Goal: Communication & Community: Answer question/provide support

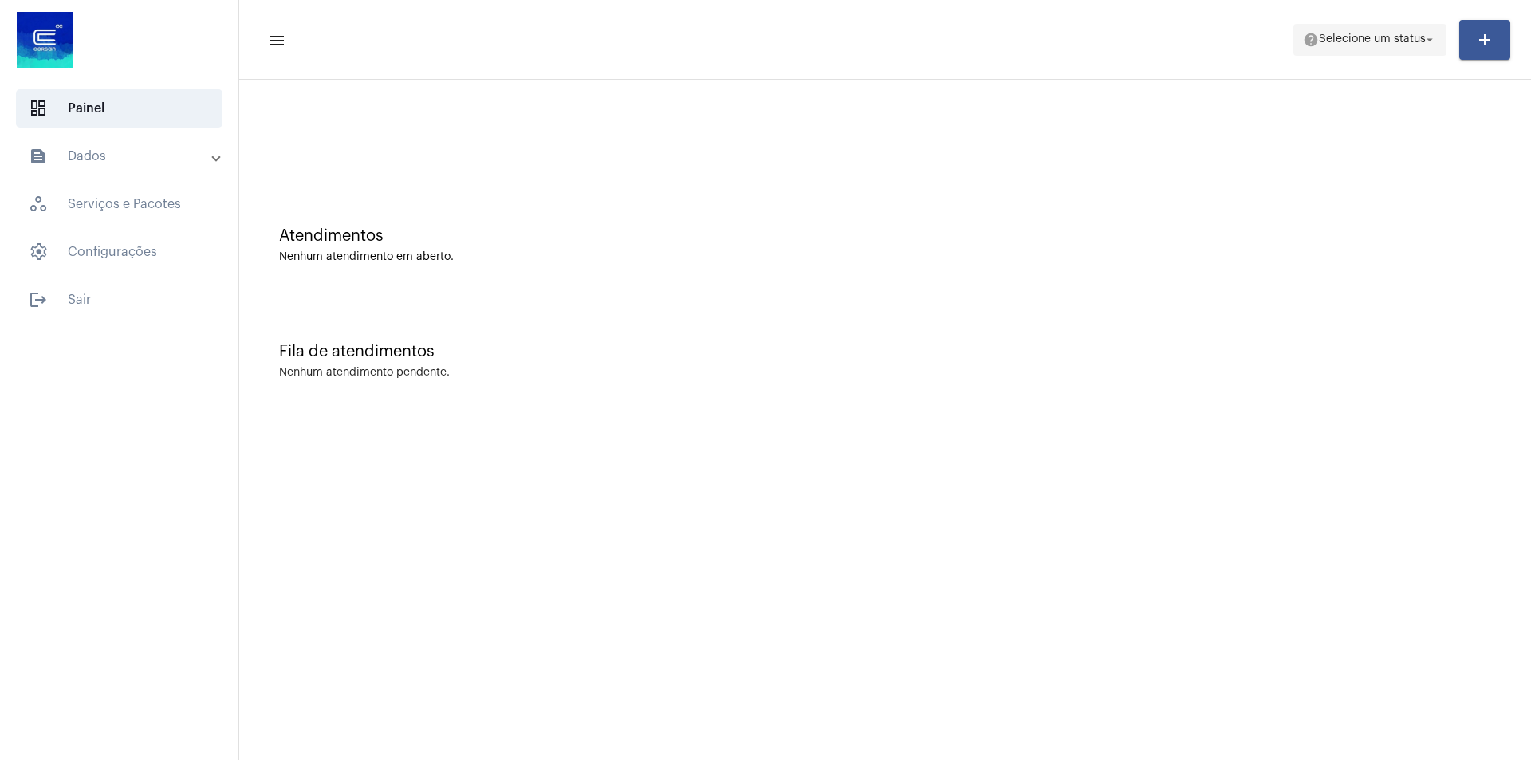
click at [1396, 39] on span "Selecione um status" at bounding box center [1372, 39] width 107 height 11
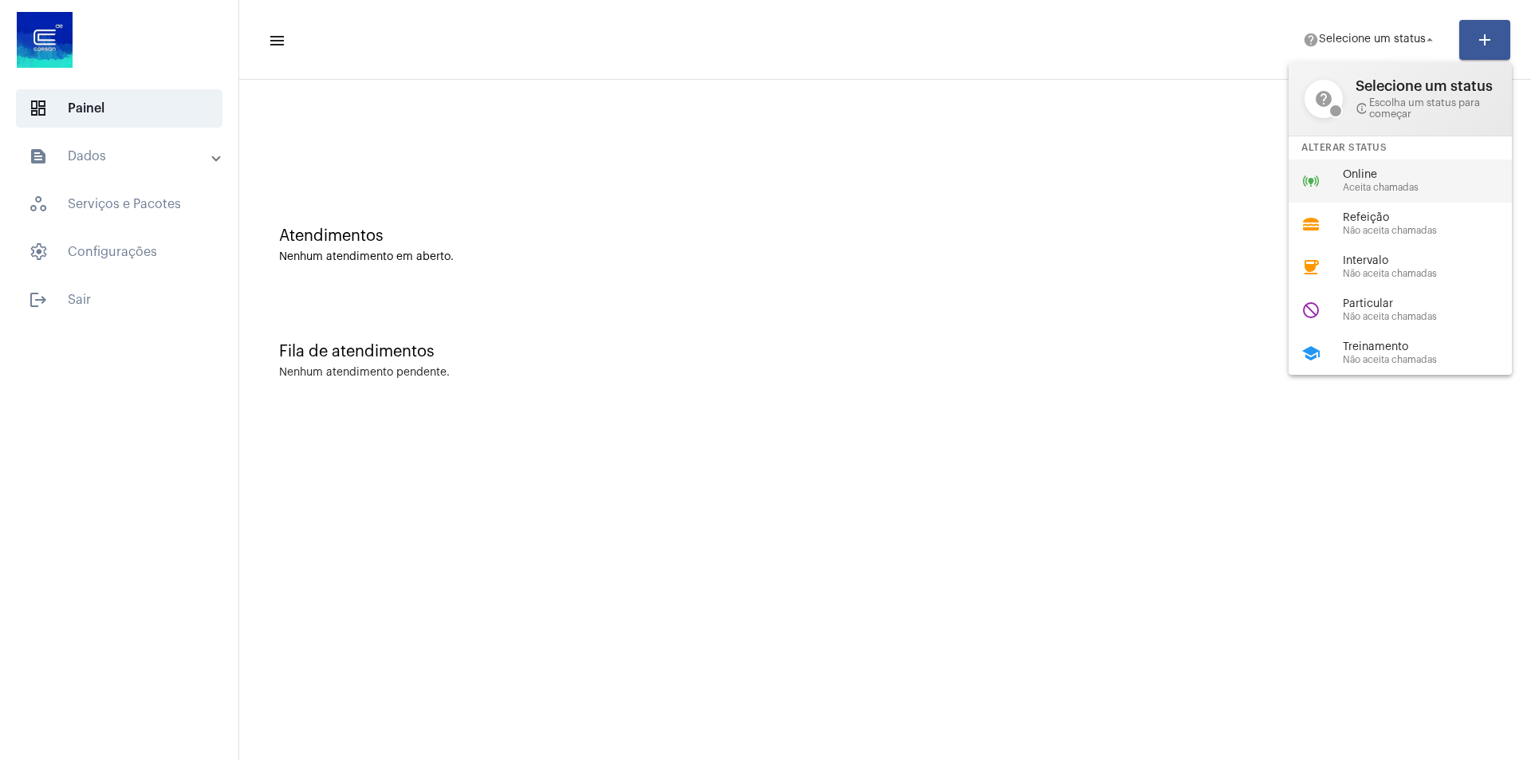
click at [1396, 180] on span "Online" at bounding box center [1434, 175] width 182 height 12
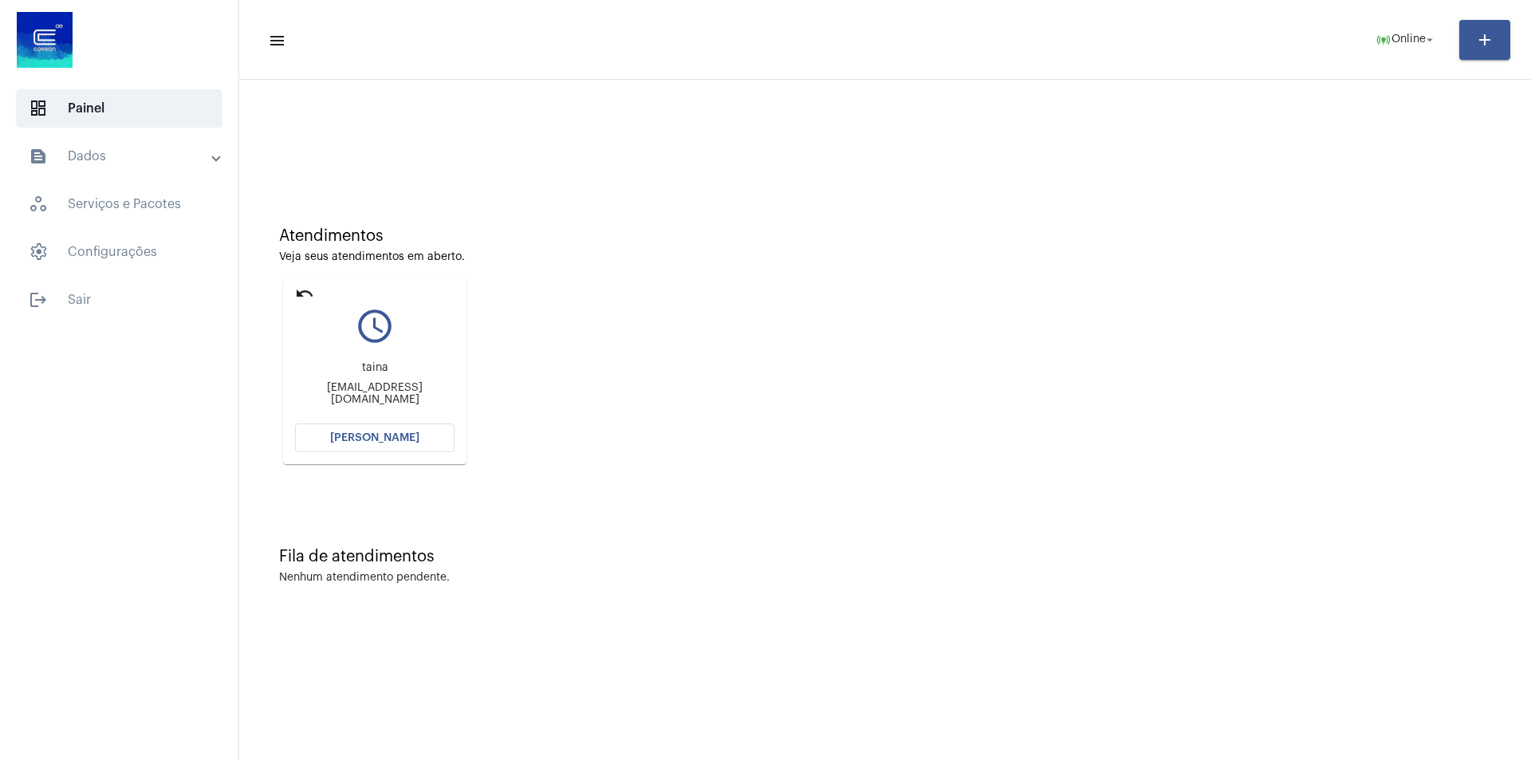
click at [393, 439] on span "[PERSON_NAME]" at bounding box center [374, 437] width 89 height 11
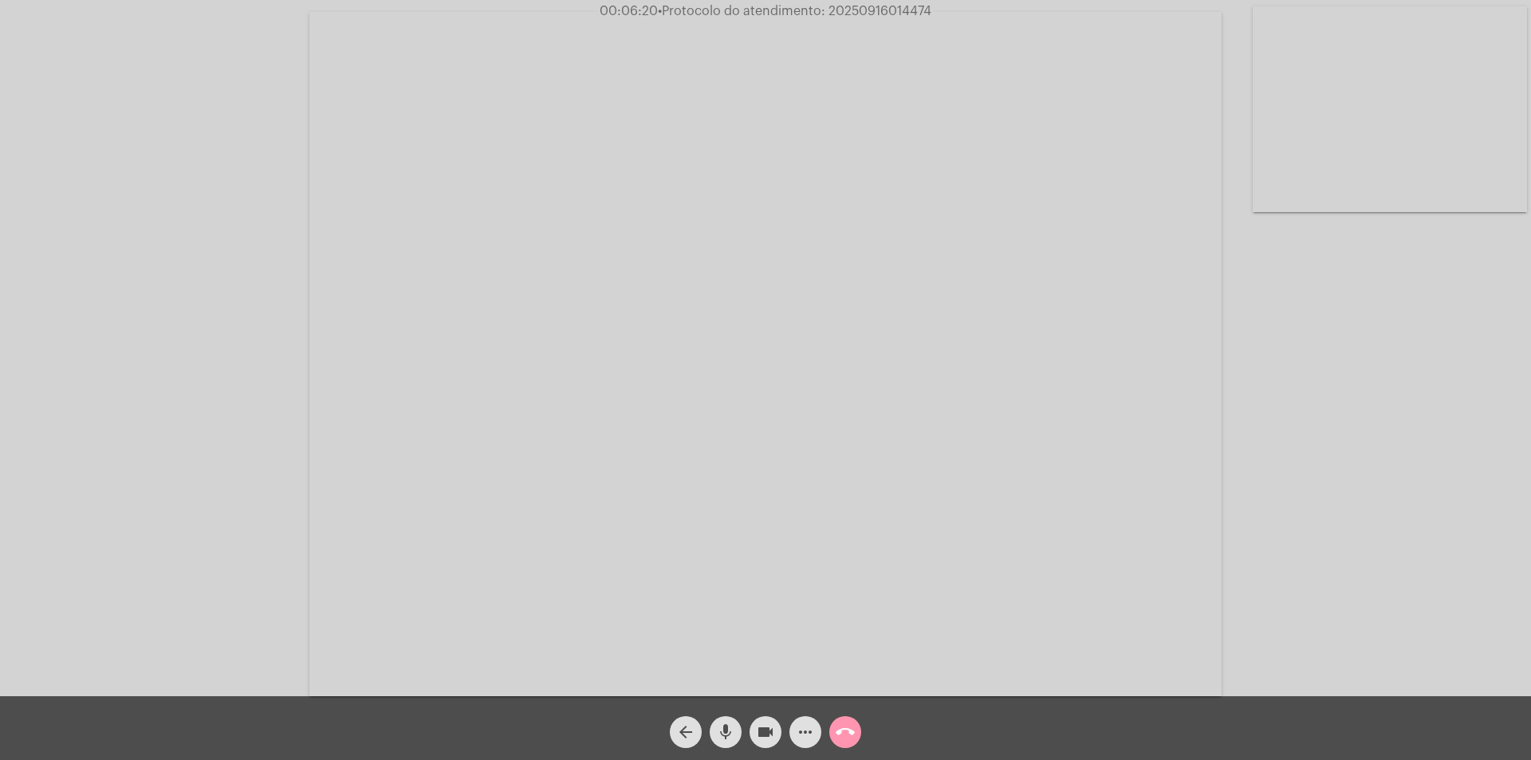
click at [726, 726] on mat-icon "mic" at bounding box center [725, 731] width 19 height 19
click at [764, 730] on mat-icon "videocam" at bounding box center [765, 731] width 19 height 19
drag, startPoint x: 724, startPoint y: 719, endPoint x: 756, endPoint y: 721, distance: 32.0
click at [729, 719] on span "mic_off" at bounding box center [725, 732] width 19 height 32
click at [778, 723] on button "videocam_off" at bounding box center [766, 732] width 32 height 32
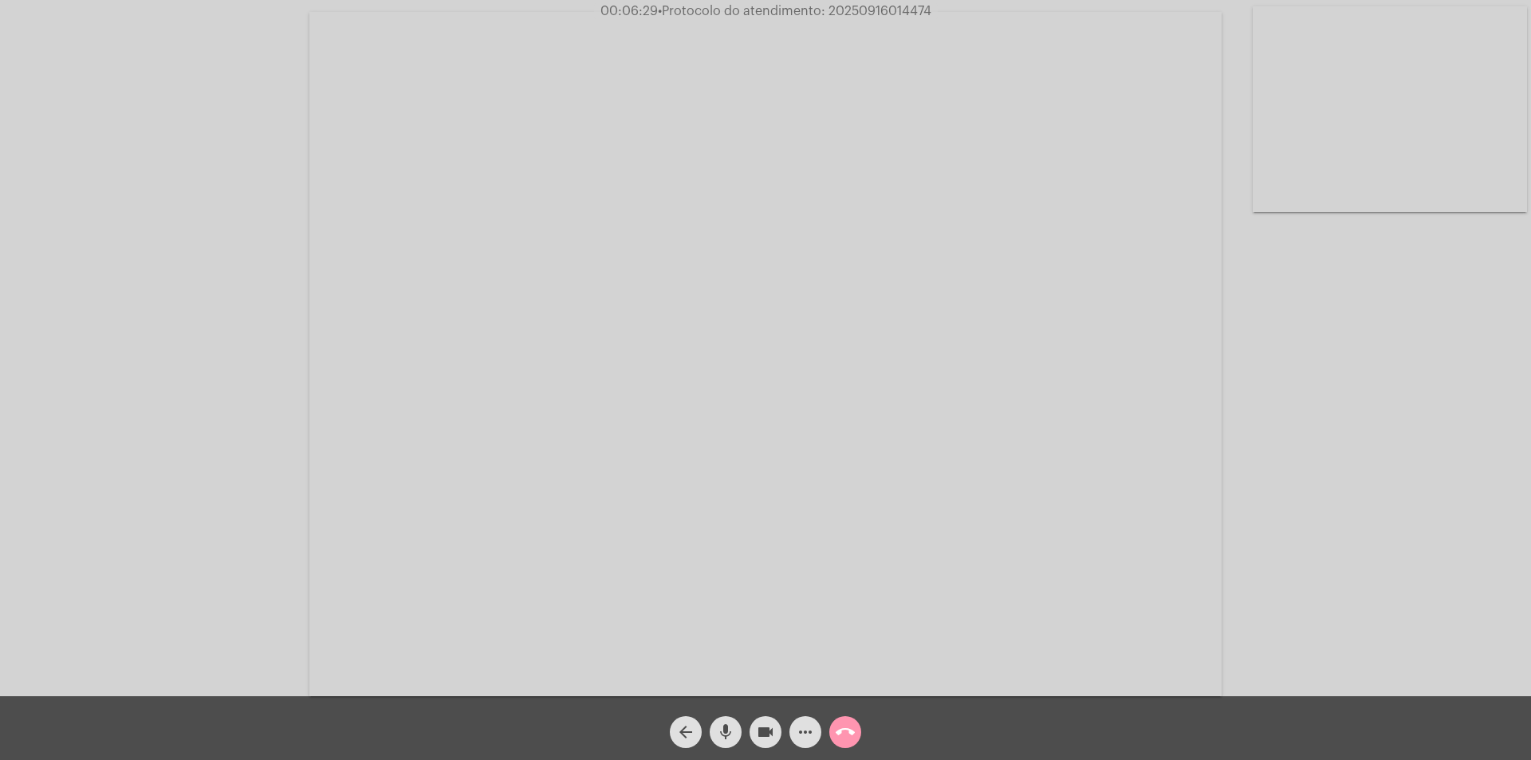
click at [729, 736] on mat-icon "mic" at bounding box center [725, 731] width 19 height 19
click at [766, 730] on mat-icon "videocam" at bounding box center [765, 731] width 19 height 19
click at [729, 738] on mat-icon "mic_off" at bounding box center [725, 731] width 19 height 19
click at [729, 738] on mat-icon "mic" at bounding box center [725, 731] width 19 height 19
click at [724, 733] on mat-icon "mic_off" at bounding box center [725, 731] width 19 height 19
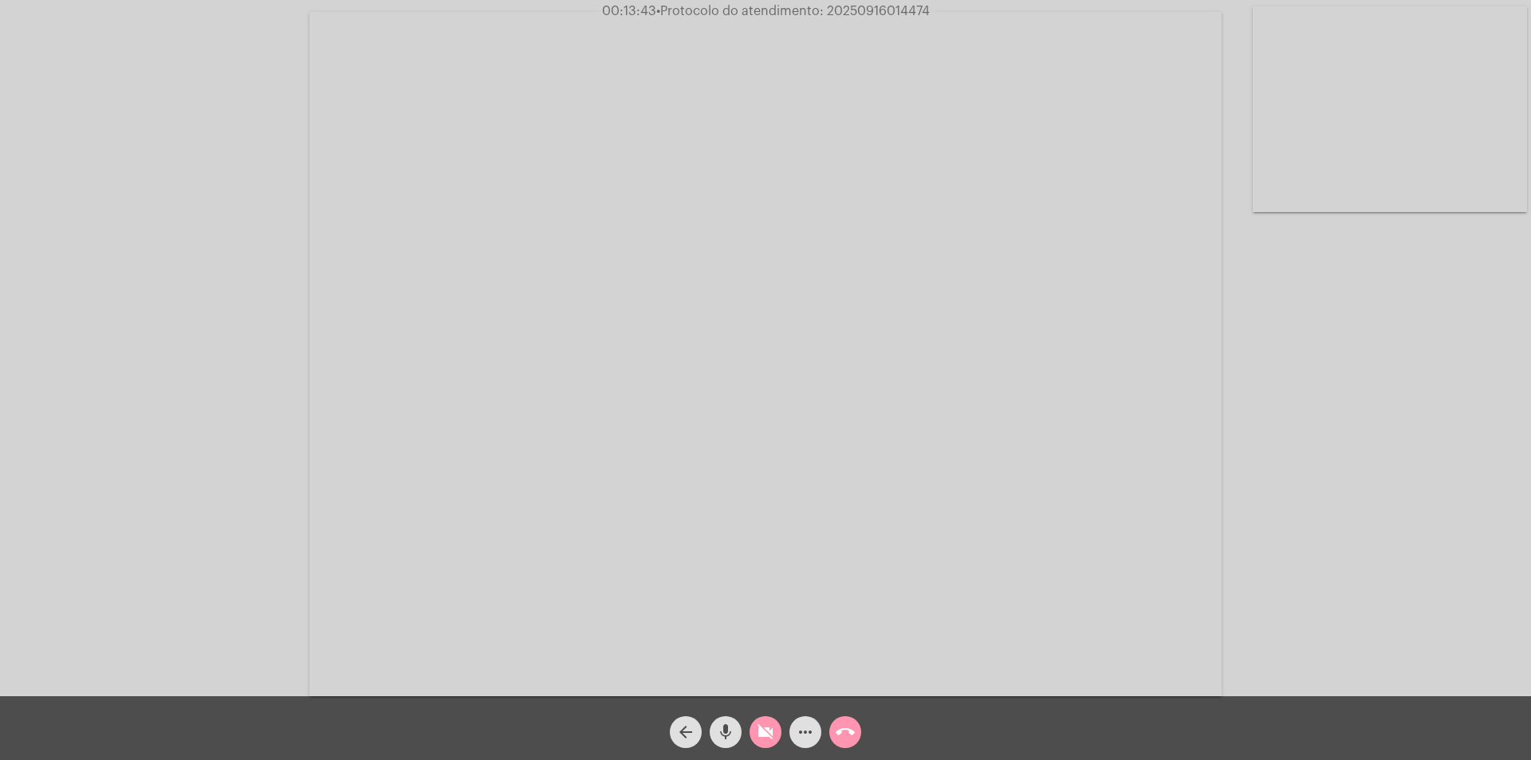
click at [766, 742] on mat-icon "videocam_off" at bounding box center [765, 731] width 19 height 19
click at [725, 740] on mat-icon "mic" at bounding box center [725, 731] width 19 height 19
click at [763, 722] on span "videocam" at bounding box center [765, 732] width 19 height 32
click at [725, 727] on mat-icon "mic_off" at bounding box center [725, 731] width 19 height 19
click at [730, 735] on mat-icon "mic" at bounding box center [725, 731] width 19 height 19
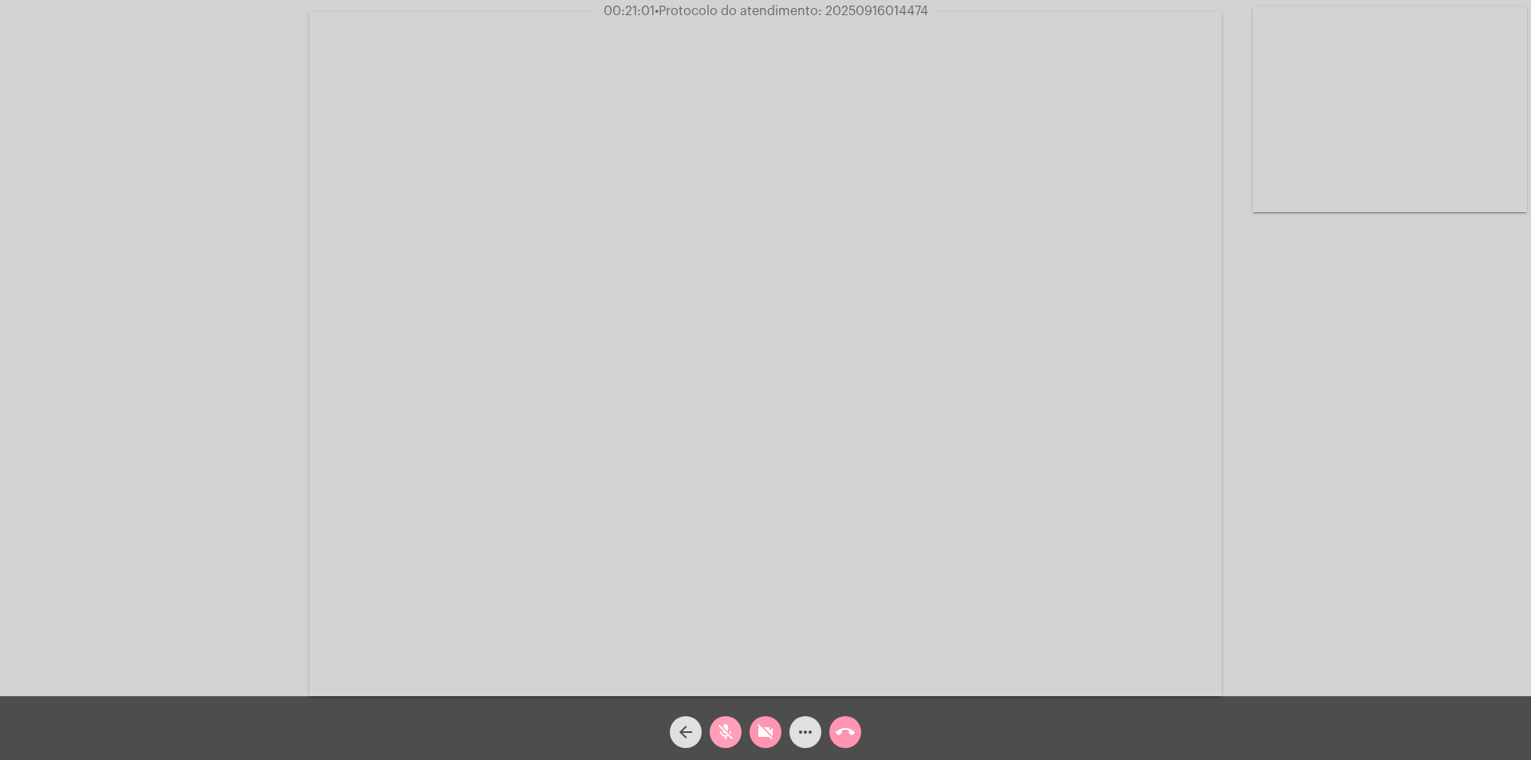
click at [731, 730] on mat-icon "mic_off" at bounding box center [725, 731] width 19 height 19
click at [758, 732] on mat-icon "videocam_off" at bounding box center [765, 731] width 19 height 19
click at [723, 732] on mat-icon "mic" at bounding box center [725, 731] width 19 height 19
click at [756, 734] on mat-icon "videocam" at bounding box center [765, 731] width 19 height 19
click at [1450, 292] on div "Acessando Câmera e Microfone..." at bounding box center [766, 352] width 1528 height 696
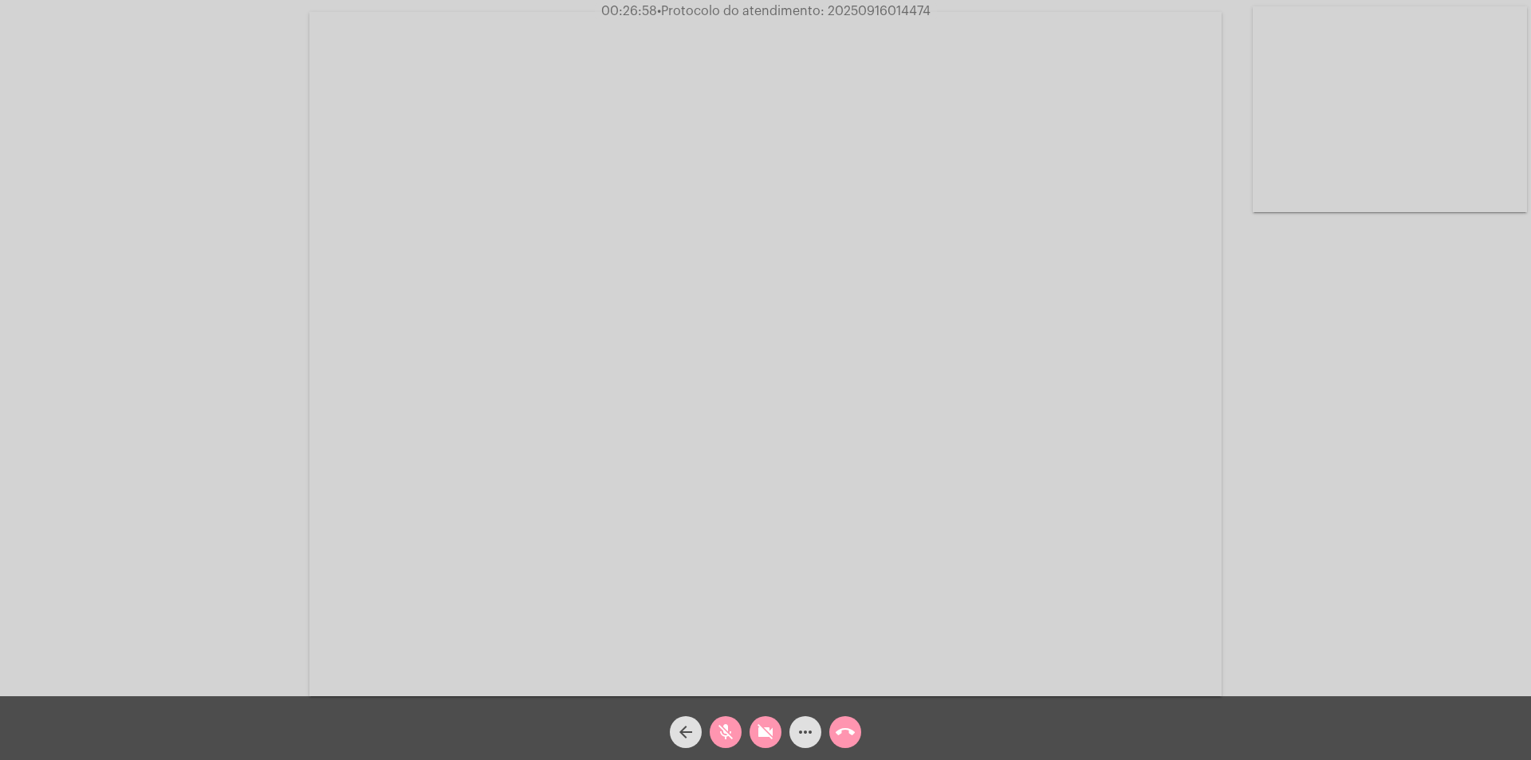
click at [73, 250] on div "Acessando Câmera e Microfone..." at bounding box center [766, 352] width 1528 height 696
click at [823, 659] on video at bounding box center [765, 354] width 912 height 684
click at [728, 732] on mat-icon "mic_off" at bounding box center [725, 731] width 19 height 19
click at [762, 737] on mat-icon "videocam_off" at bounding box center [765, 731] width 19 height 19
click at [850, 734] on mat-icon "call_end" at bounding box center [845, 731] width 19 height 19
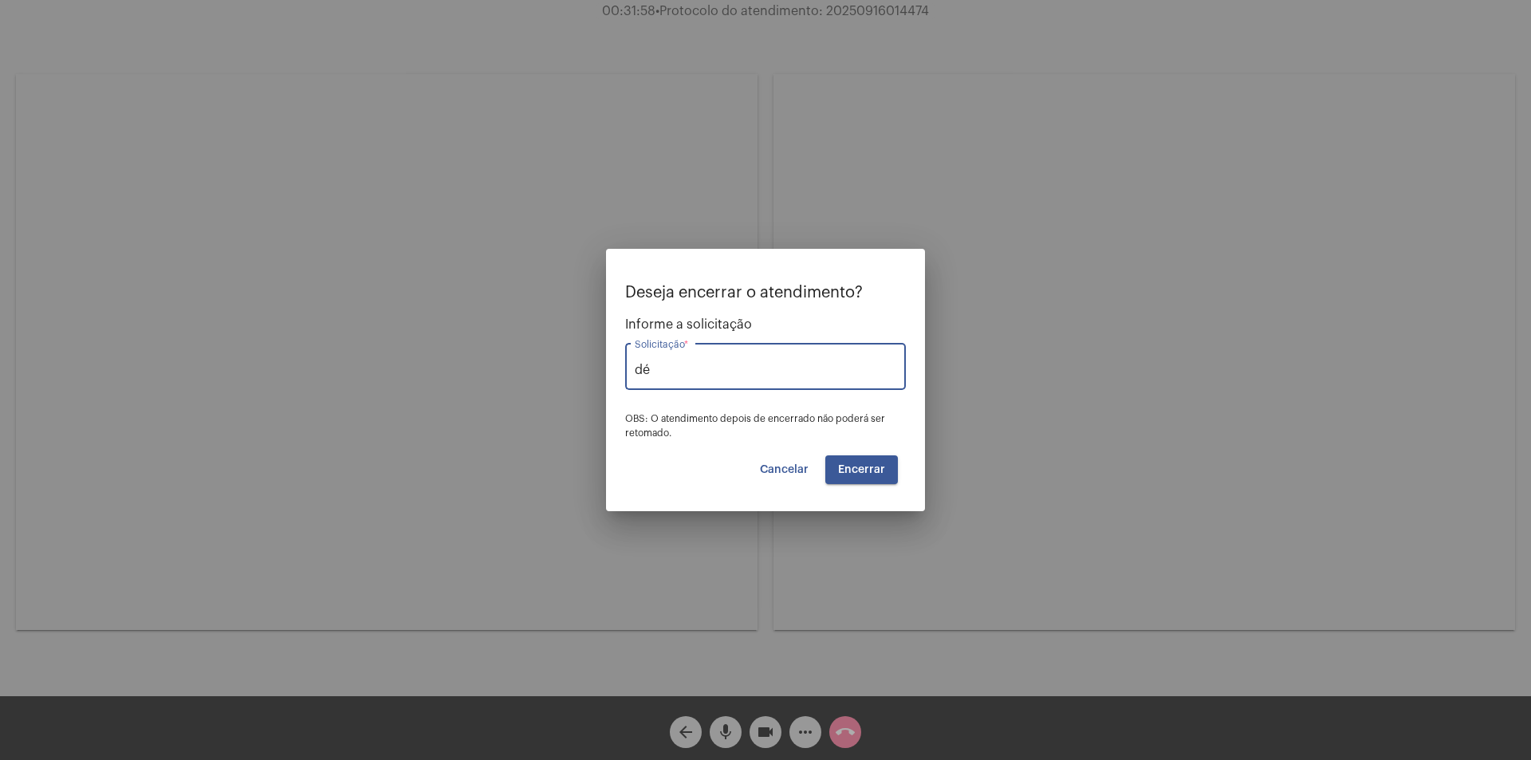
type input "d"
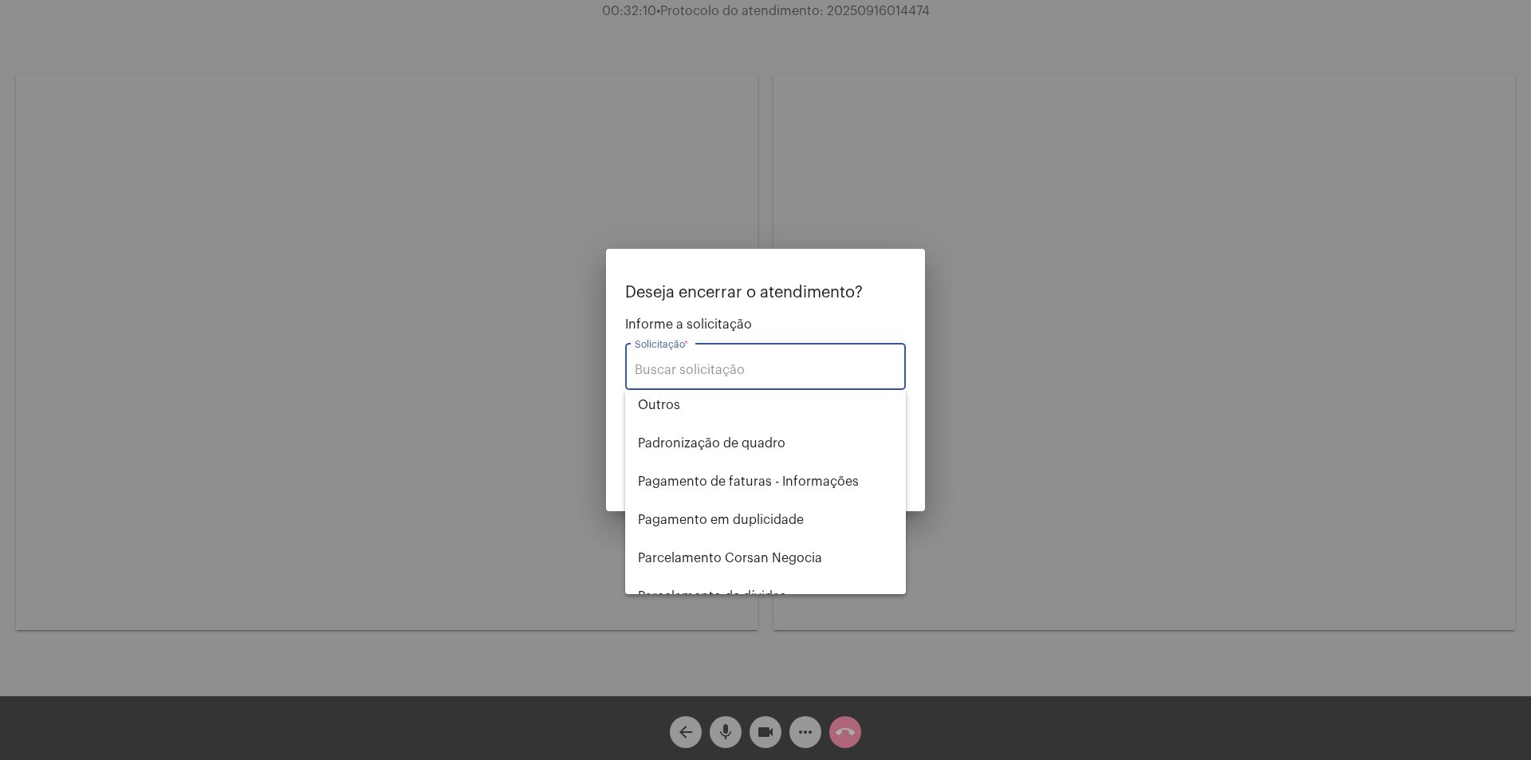
scroll to position [1037, 0]
click at [719, 445] on span "Outros" at bounding box center [765, 444] width 255 height 38
type input "Outros"
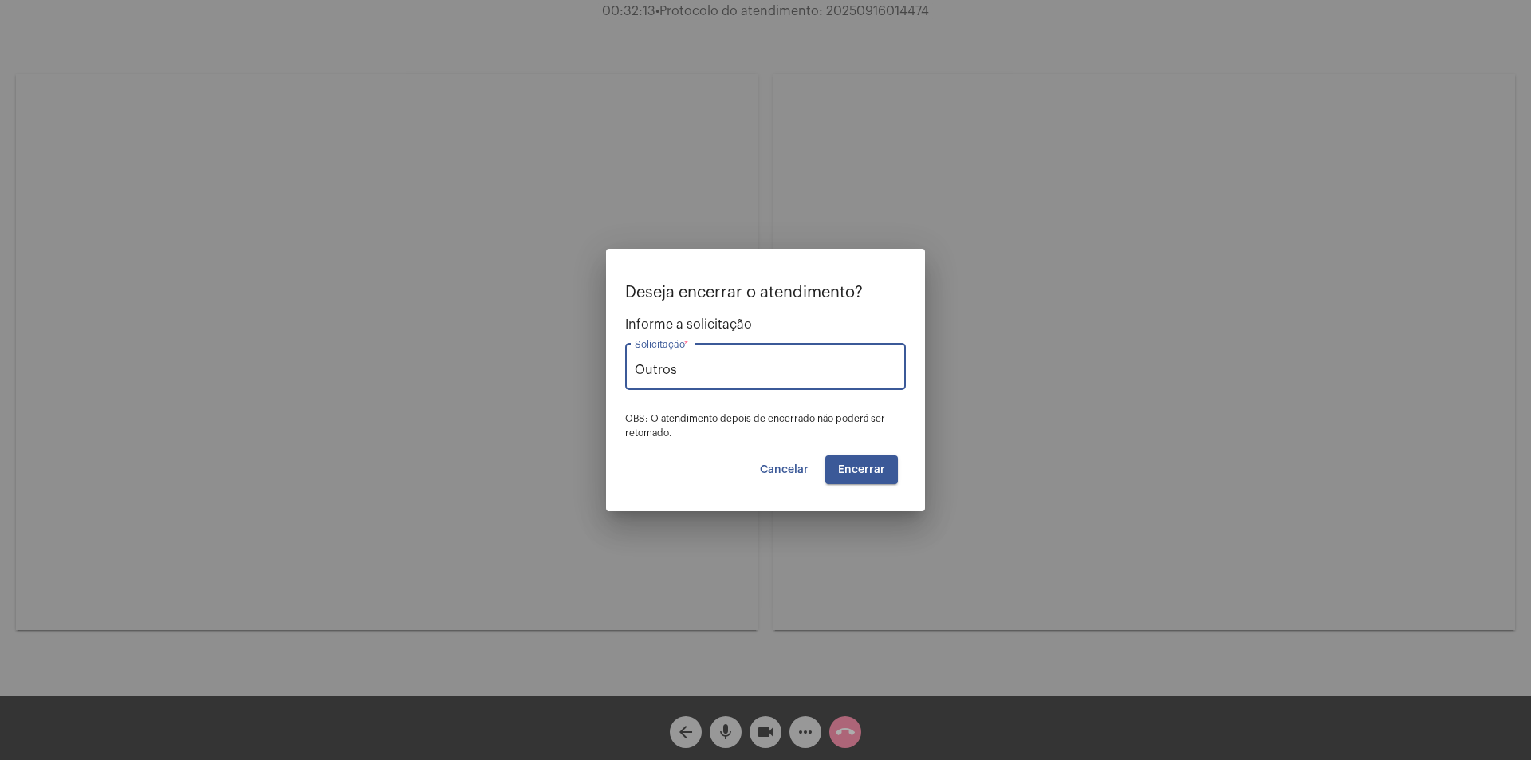
click at [852, 372] on input "Outros" at bounding box center [766, 370] width 262 height 14
click at [671, 402] on span "Outros" at bounding box center [765, 409] width 255 height 38
click at [884, 468] on span "Encerrar" at bounding box center [861, 469] width 47 height 11
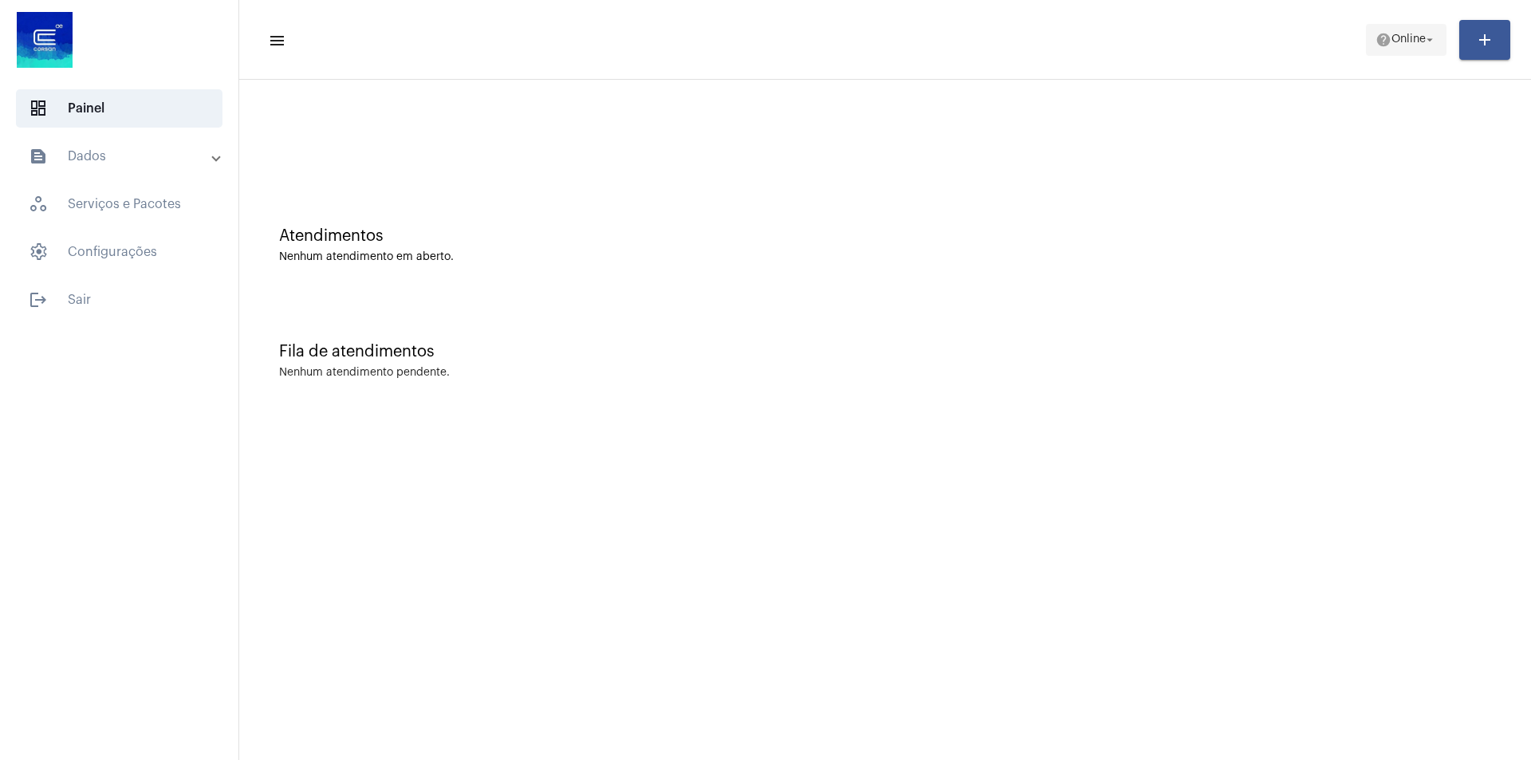
click at [1408, 40] on span "Online" at bounding box center [1409, 39] width 34 height 11
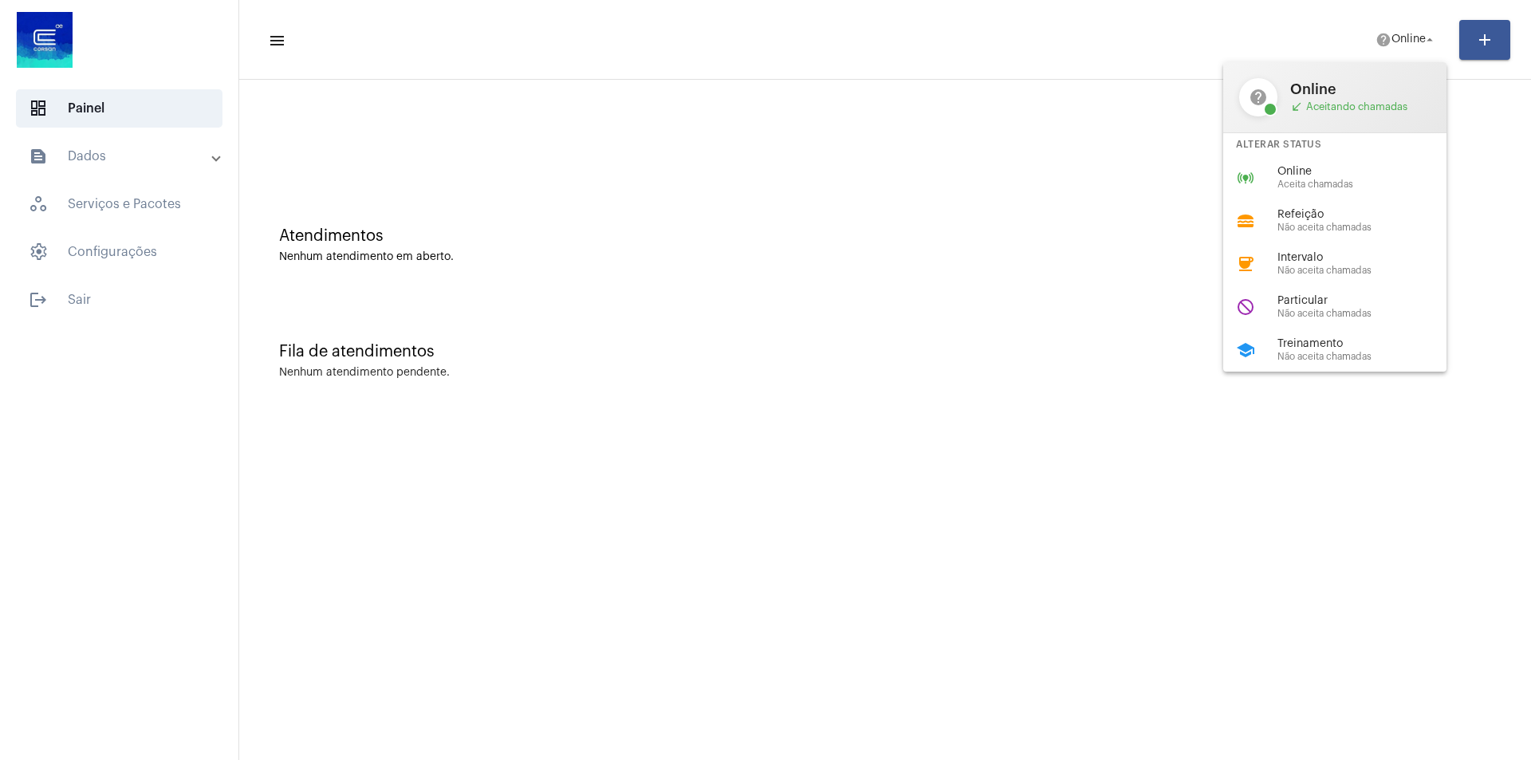
click at [833, 231] on div at bounding box center [765, 380] width 1531 height 760
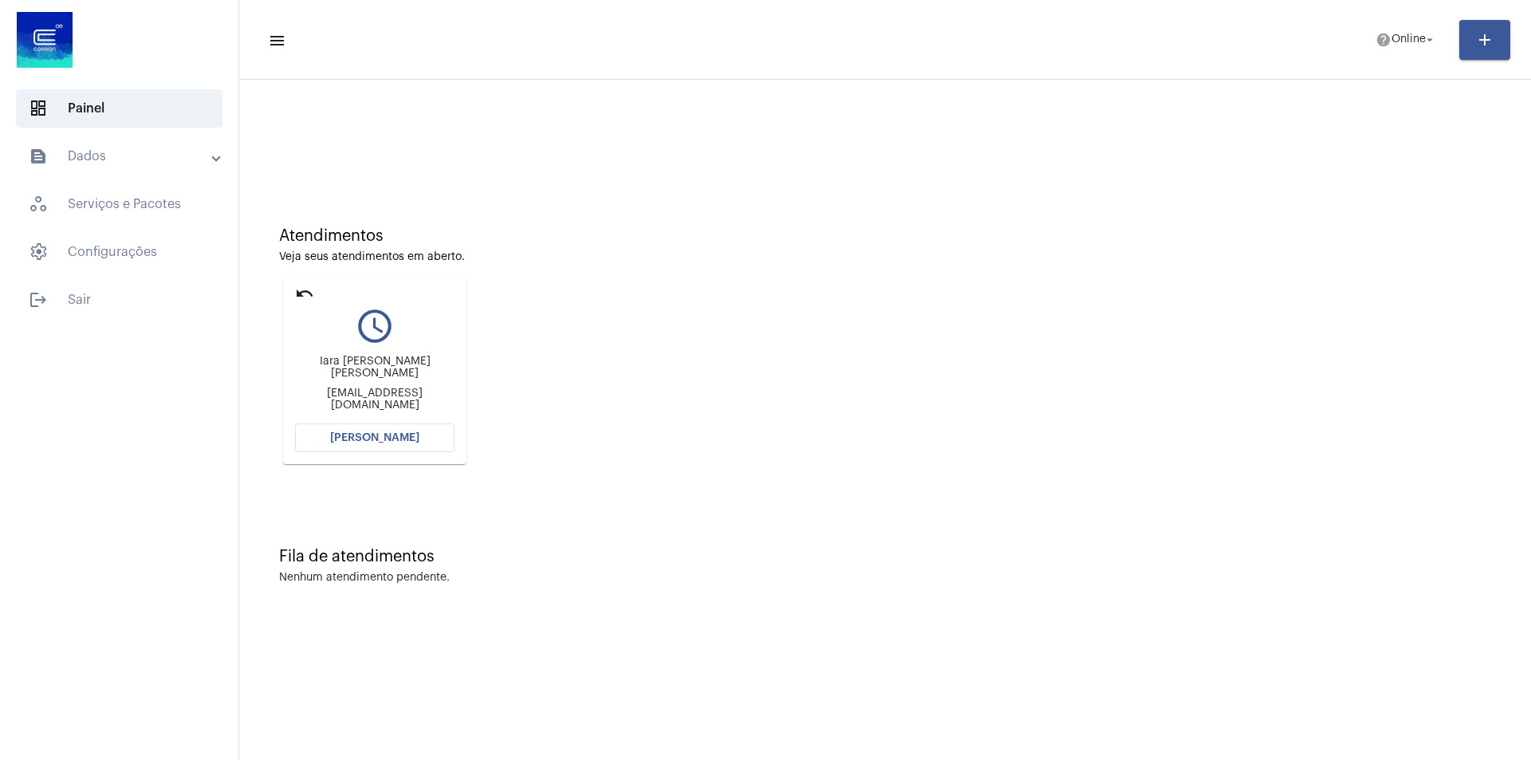
click at [383, 432] on span "[PERSON_NAME]" at bounding box center [374, 437] width 89 height 11
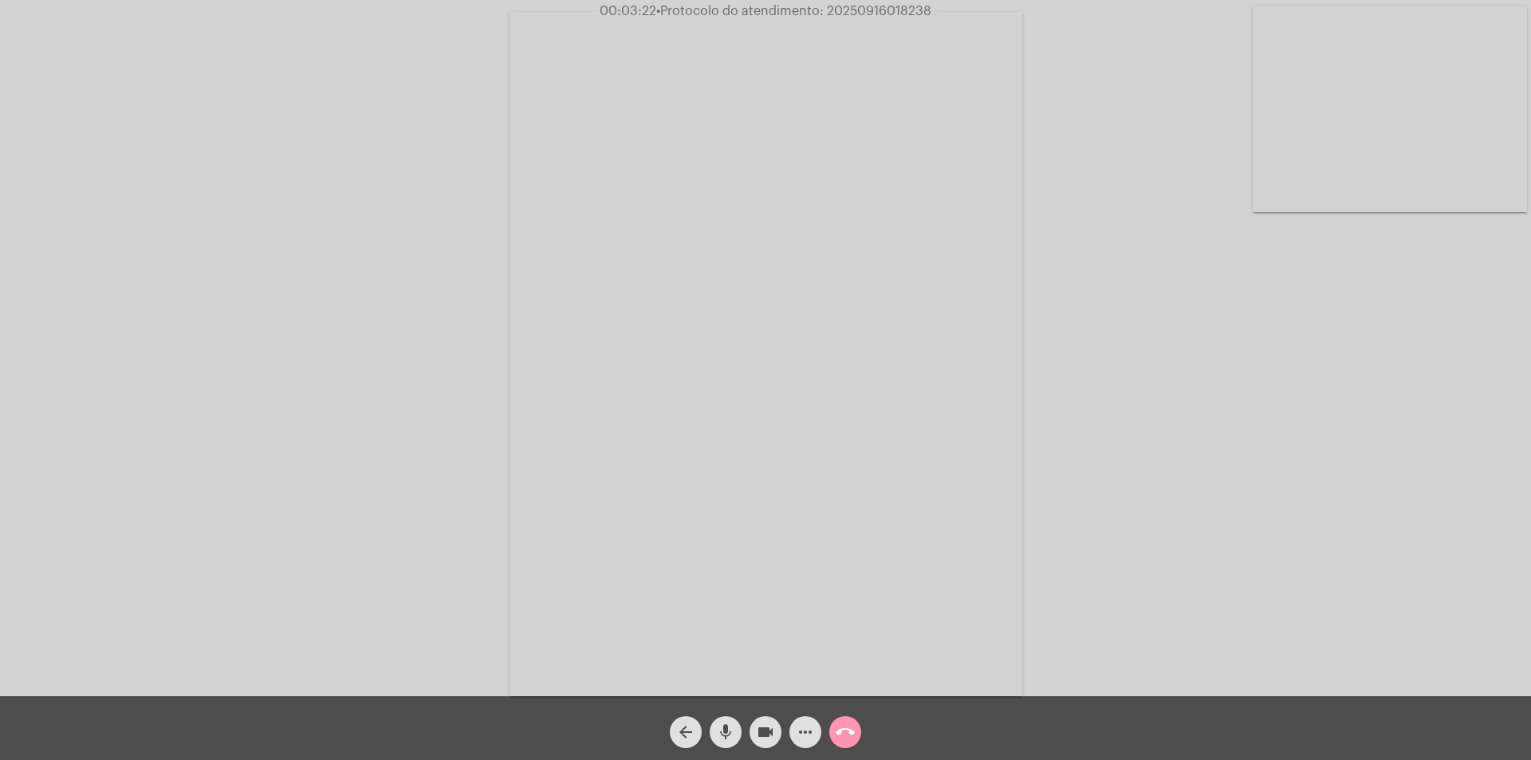
click at [757, 736] on mat-icon "videocam" at bounding box center [765, 731] width 19 height 19
click at [734, 723] on mat-icon "mic" at bounding box center [725, 731] width 19 height 19
click at [733, 738] on mat-icon "mic_off" at bounding box center [725, 731] width 19 height 19
click at [730, 732] on mat-icon "mic" at bounding box center [725, 731] width 19 height 19
click at [731, 734] on mat-icon "mic_off" at bounding box center [725, 731] width 19 height 19
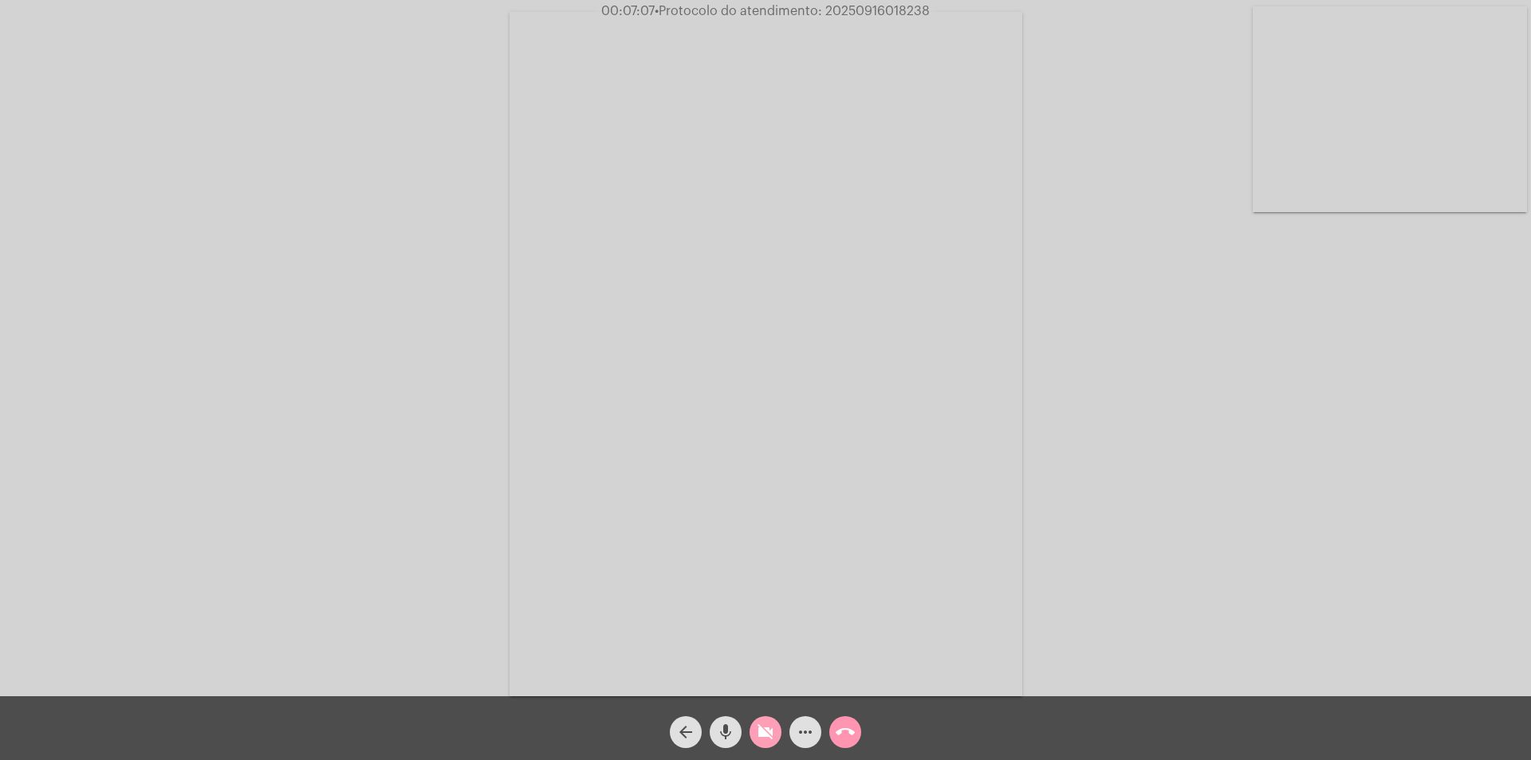
click at [753, 734] on button "videocam_off" at bounding box center [766, 732] width 32 height 32
click at [730, 740] on mat-icon "mic" at bounding box center [725, 731] width 19 height 19
click at [758, 734] on mat-icon "videocam" at bounding box center [765, 731] width 19 height 19
click at [718, 726] on mat-icon "mic_off" at bounding box center [725, 731] width 19 height 19
click at [778, 731] on button "videocam_off" at bounding box center [766, 732] width 32 height 32
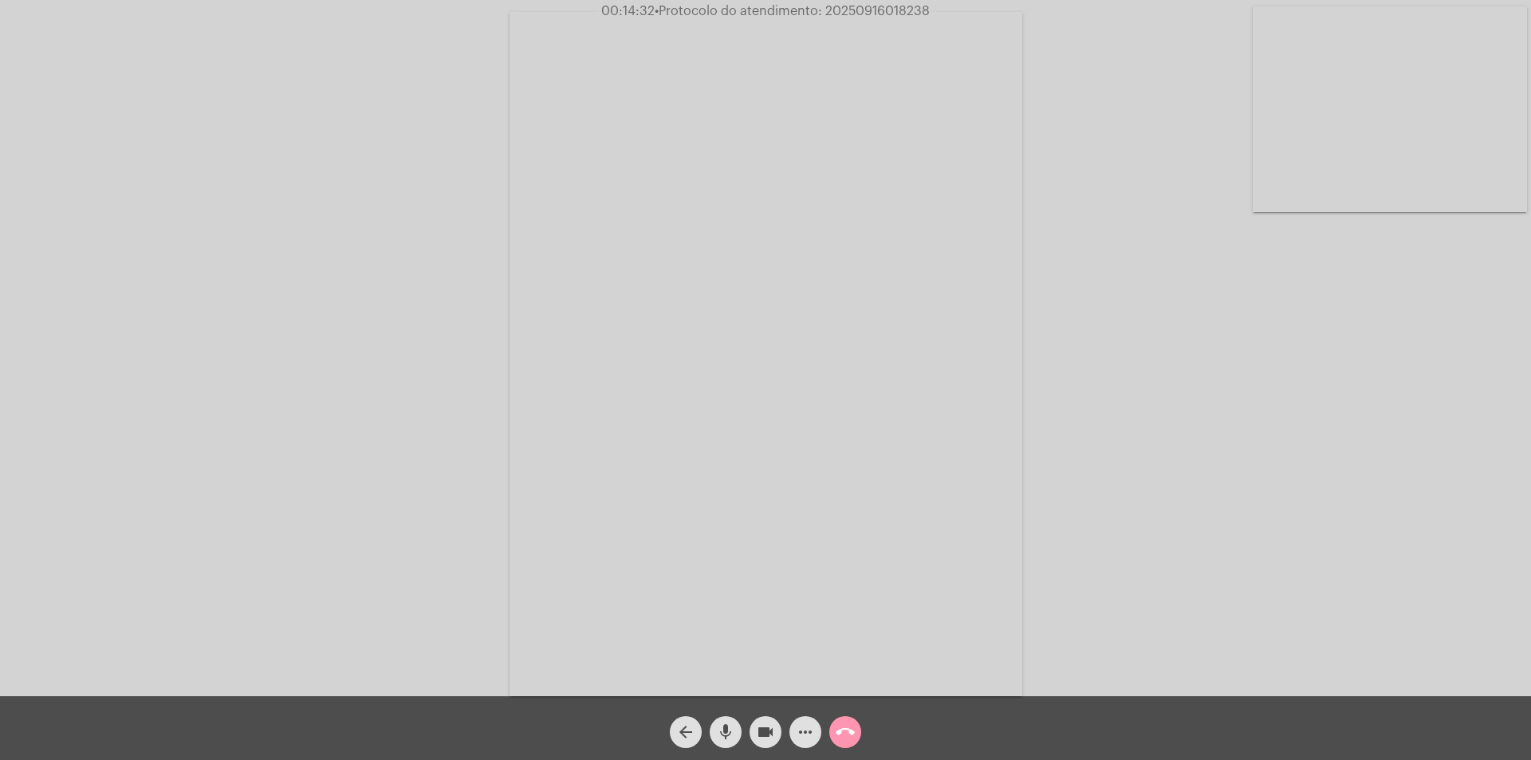
click at [812, 736] on mat-icon "more_horiz" at bounding box center [805, 731] width 19 height 19
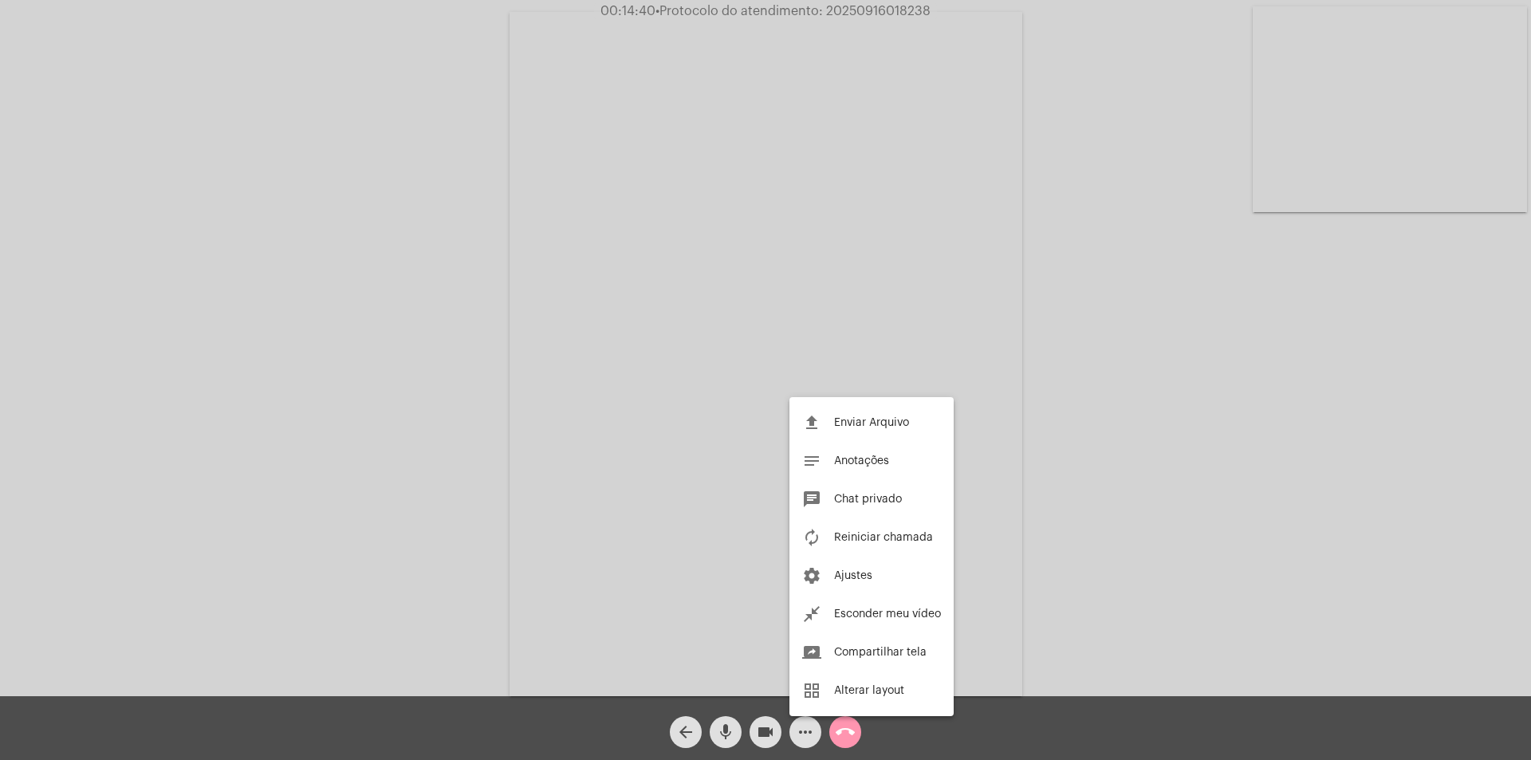
click at [1160, 444] on div at bounding box center [765, 380] width 1531 height 760
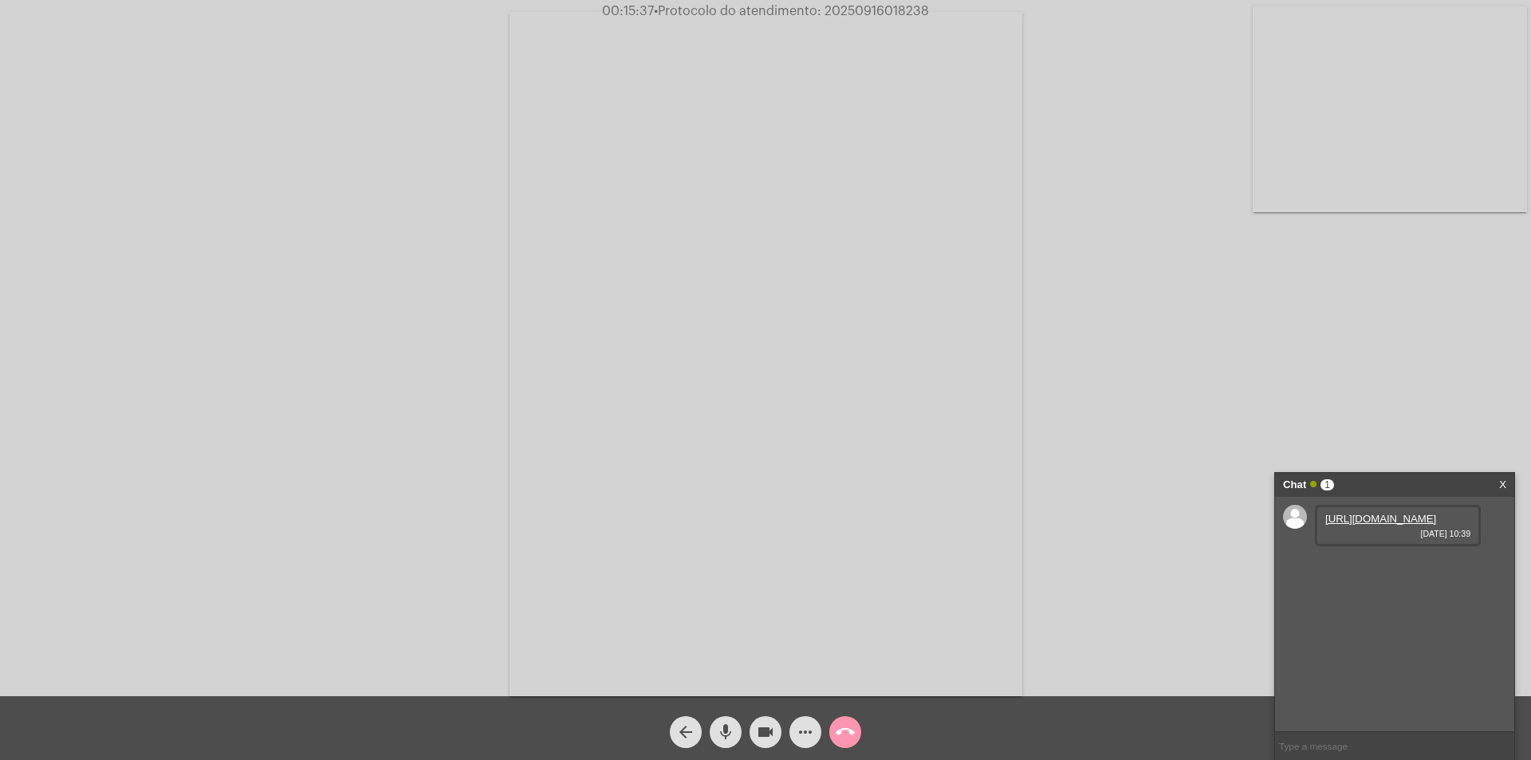
click at [1429, 525] on link "[URL][DOMAIN_NAME]" at bounding box center [1380, 519] width 111 height 12
click at [726, 728] on mat-icon "mic" at bounding box center [725, 731] width 19 height 19
click at [765, 738] on mat-icon "videocam" at bounding box center [765, 731] width 19 height 19
click at [68, 368] on div "Acessando Câmera e Microfone..." at bounding box center [766, 352] width 1528 height 696
click at [733, 731] on mat-icon "mic_off" at bounding box center [725, 731] width 19 height 19
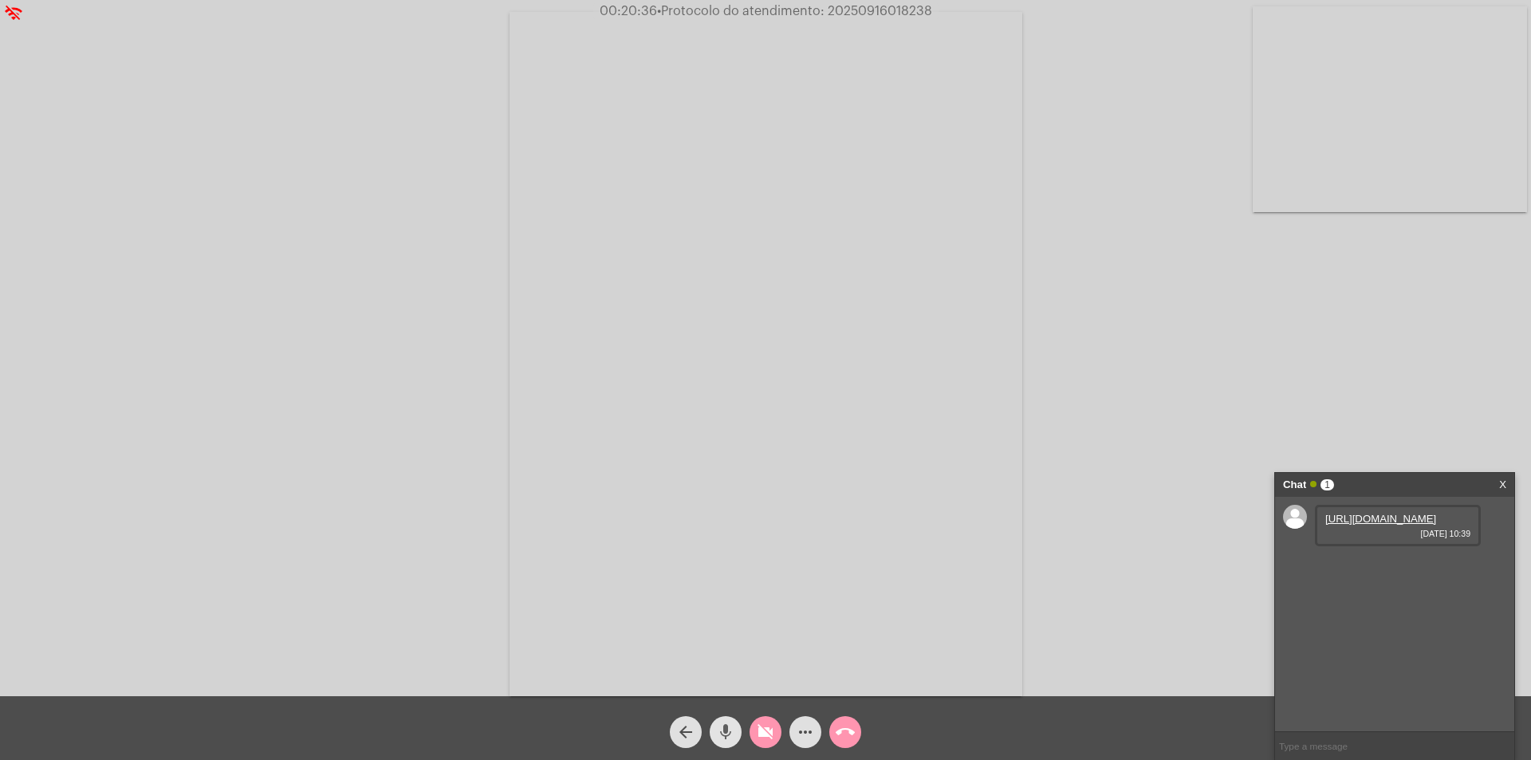
click at [750, 735] on button "videocam_off" at bounding box center [766, 732] width 32 height 32
click at [840, 738] on mat-icon "call_end" at bounding box center [845, 731] width 19 height 19
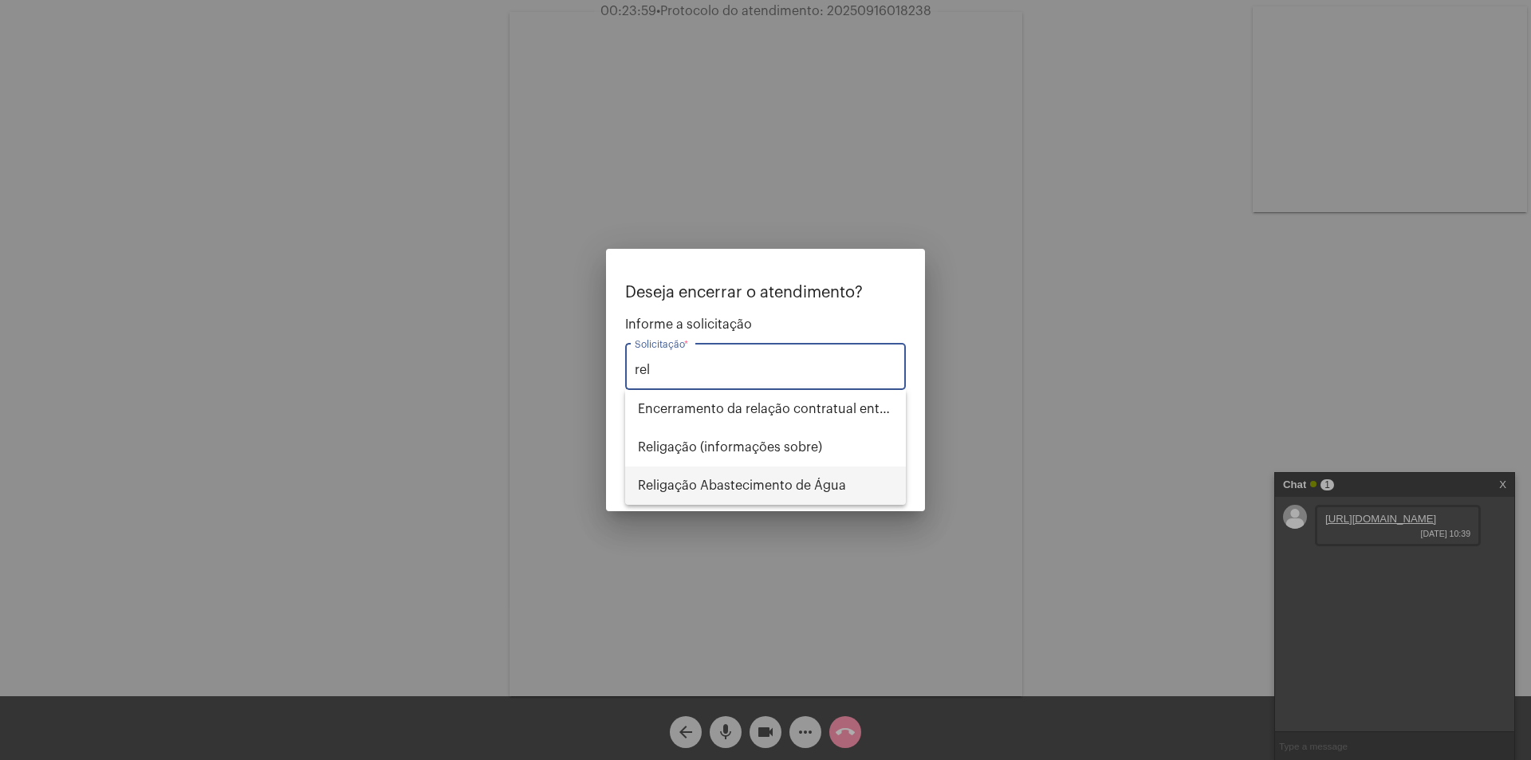
click at [758, 480] on span "Religação Abastecimento de Água" at bounding box center [765, 486] width 255 height 38
type input "Religação Abastecimento de Água"
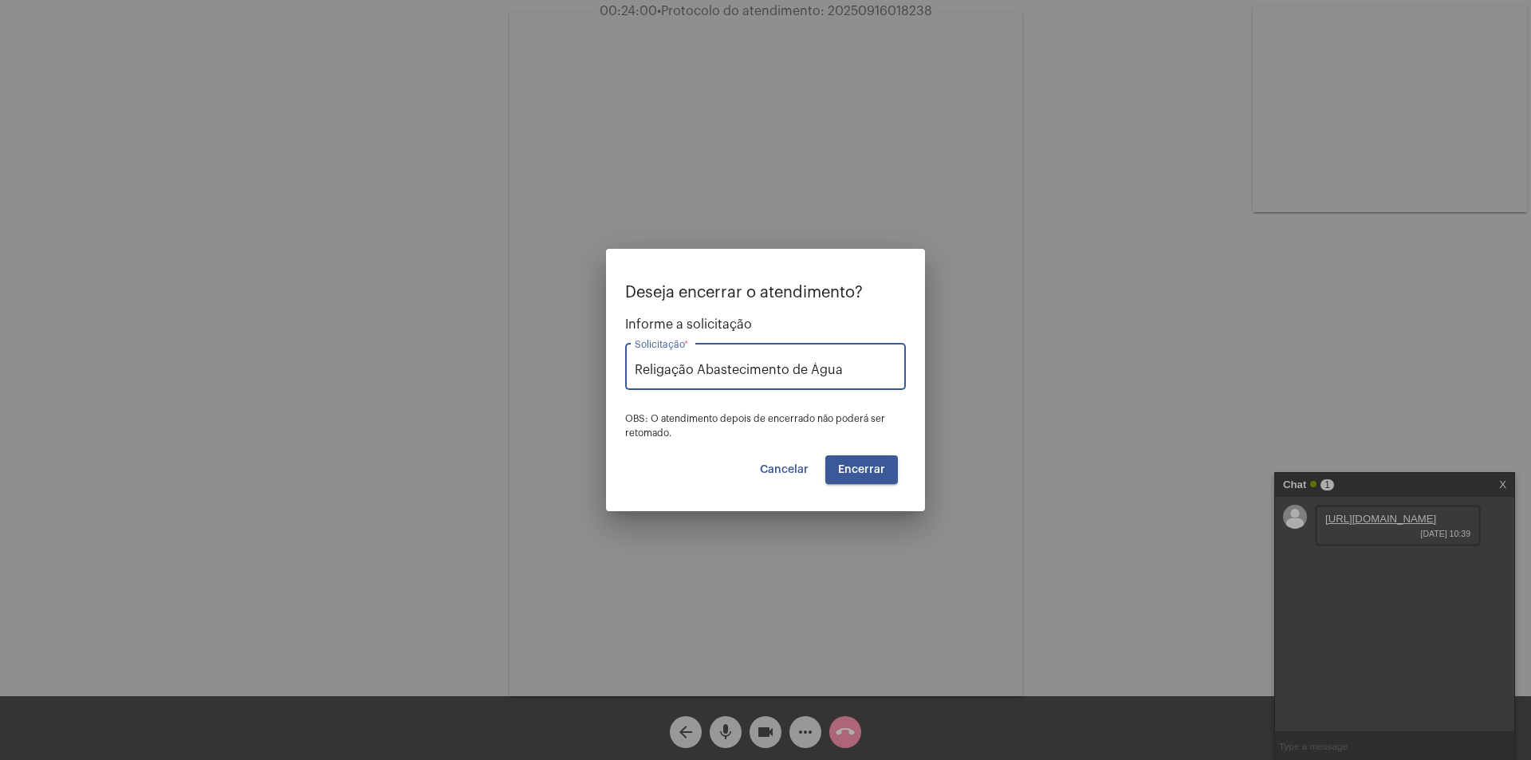
click at [875, 467] on span "Encerrar" at bounding box center [861, 469] width 47 height 11
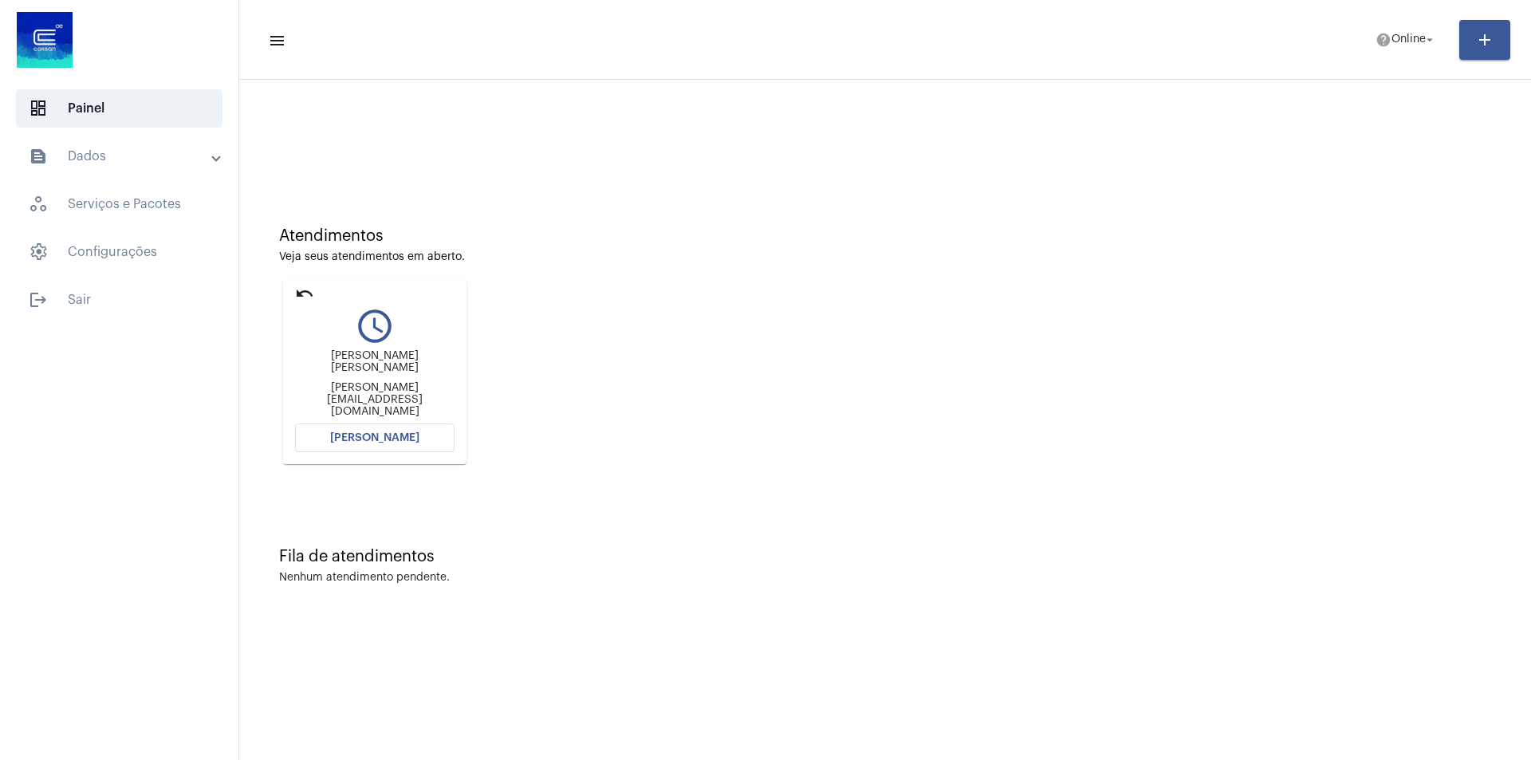
click at [377, 439] on span "[PERSON_NAME]" at bounding box center [374, 437] width 89 height 11
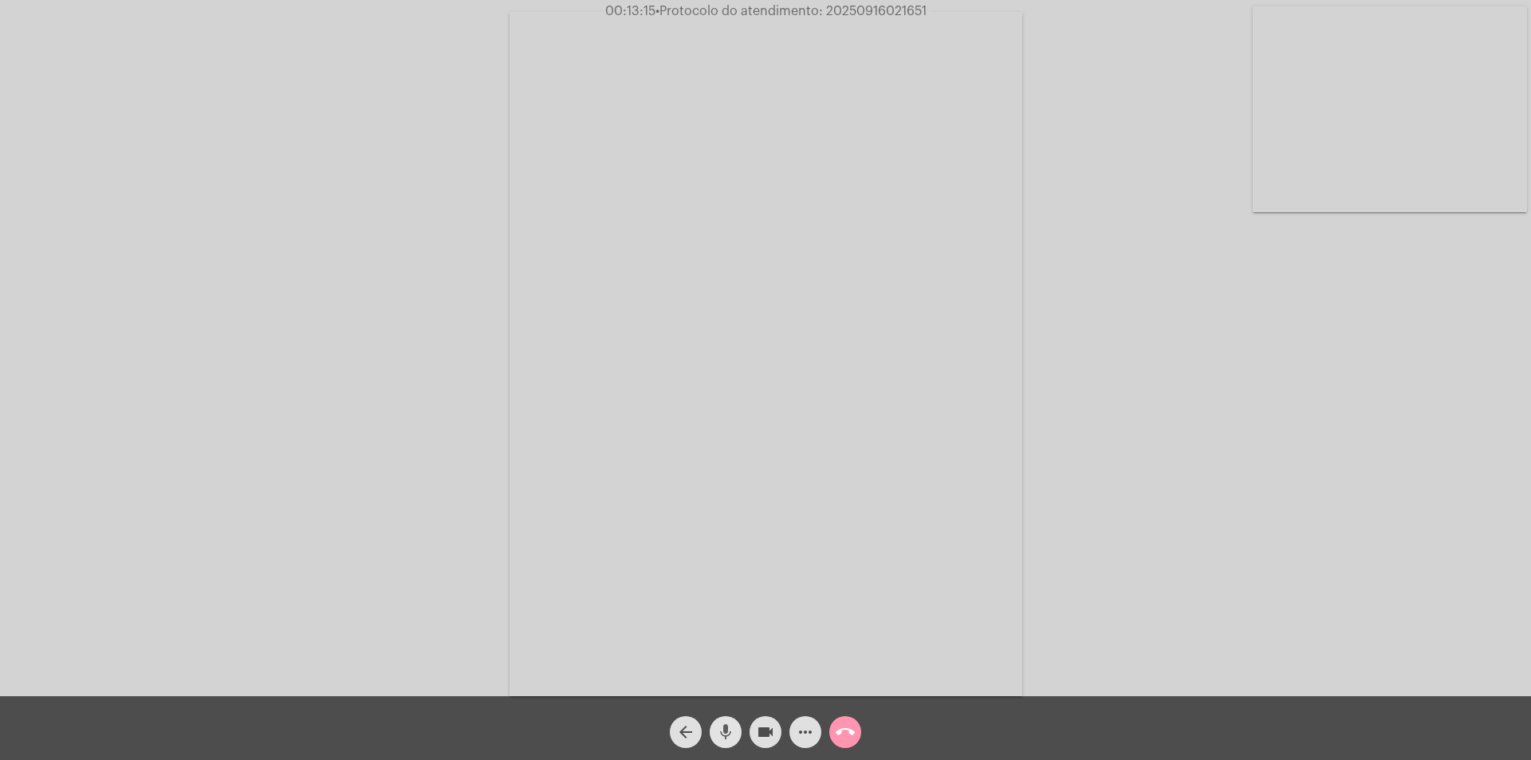
click at [736, 735] on button "mic" at bounding box center [726, 732] width 32 height 32
click at [761, 725] on mat-icon "videocam" at bounding box center [765, 731] width 19 height 19
click at [728, 726] on mat-icon "mic_off" at bounding box center [725, 731] width 19 height 19
click at [769, 734] on mat-icon "videocam_off" at bounding box center [765, 731] width 19 height 19
click at [732, 729] on mat-icon "mic" at bounding box center [725, 731] width 19 height 19
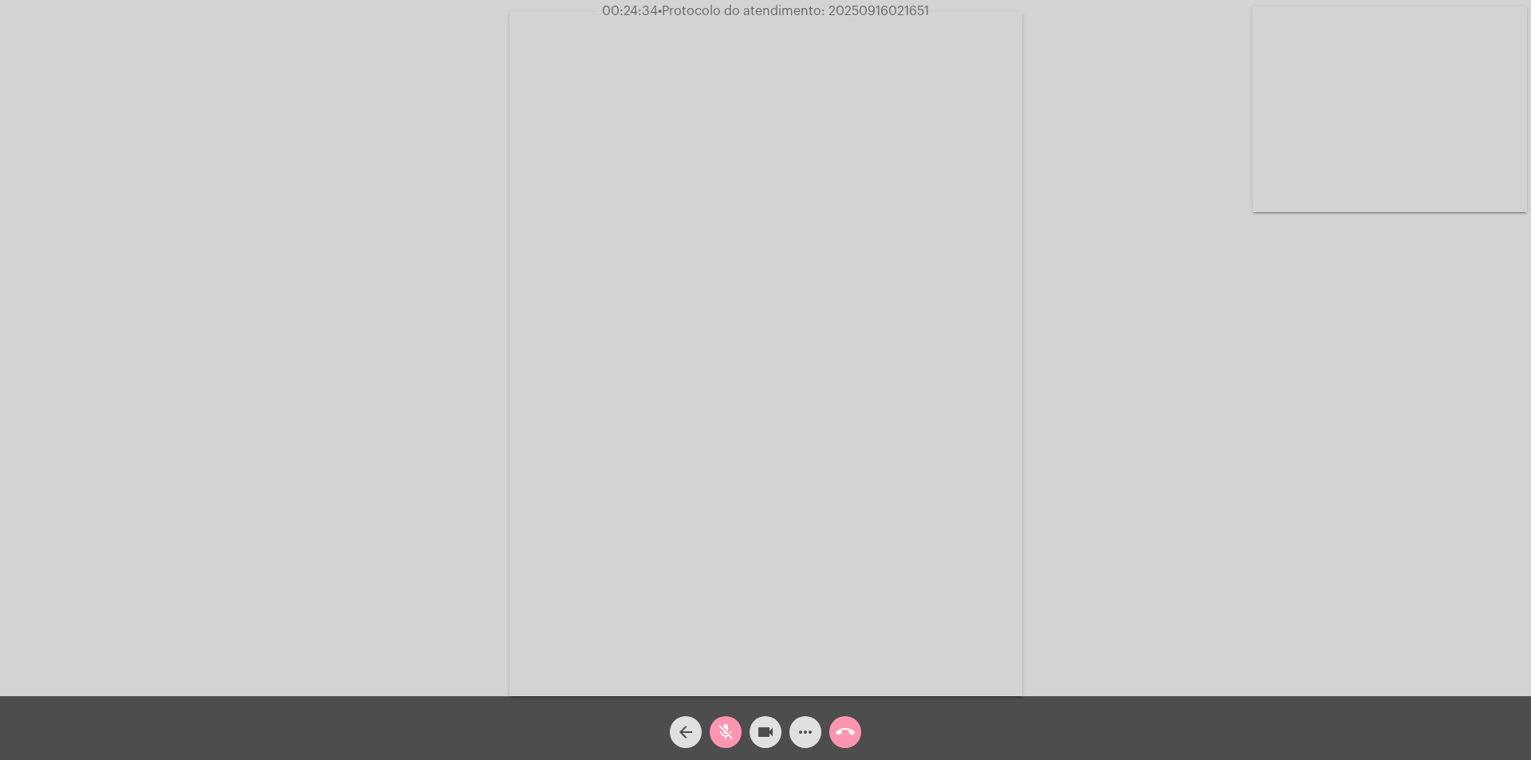
click at [754, 734] on button "videocam" at bounding box center [766, 732] width 32 height 32
click at [720, 727] on mat-icon "mic_off" at bounding box center [725, 731] width 19 height 19
click at [764, 733] on mat-icon "videocam_off" at bounding box center [765, 731] width 19 height 19
click at [847, 726] on mat-icon "call_end" at bounding box center [845, 731] width 19 height 19
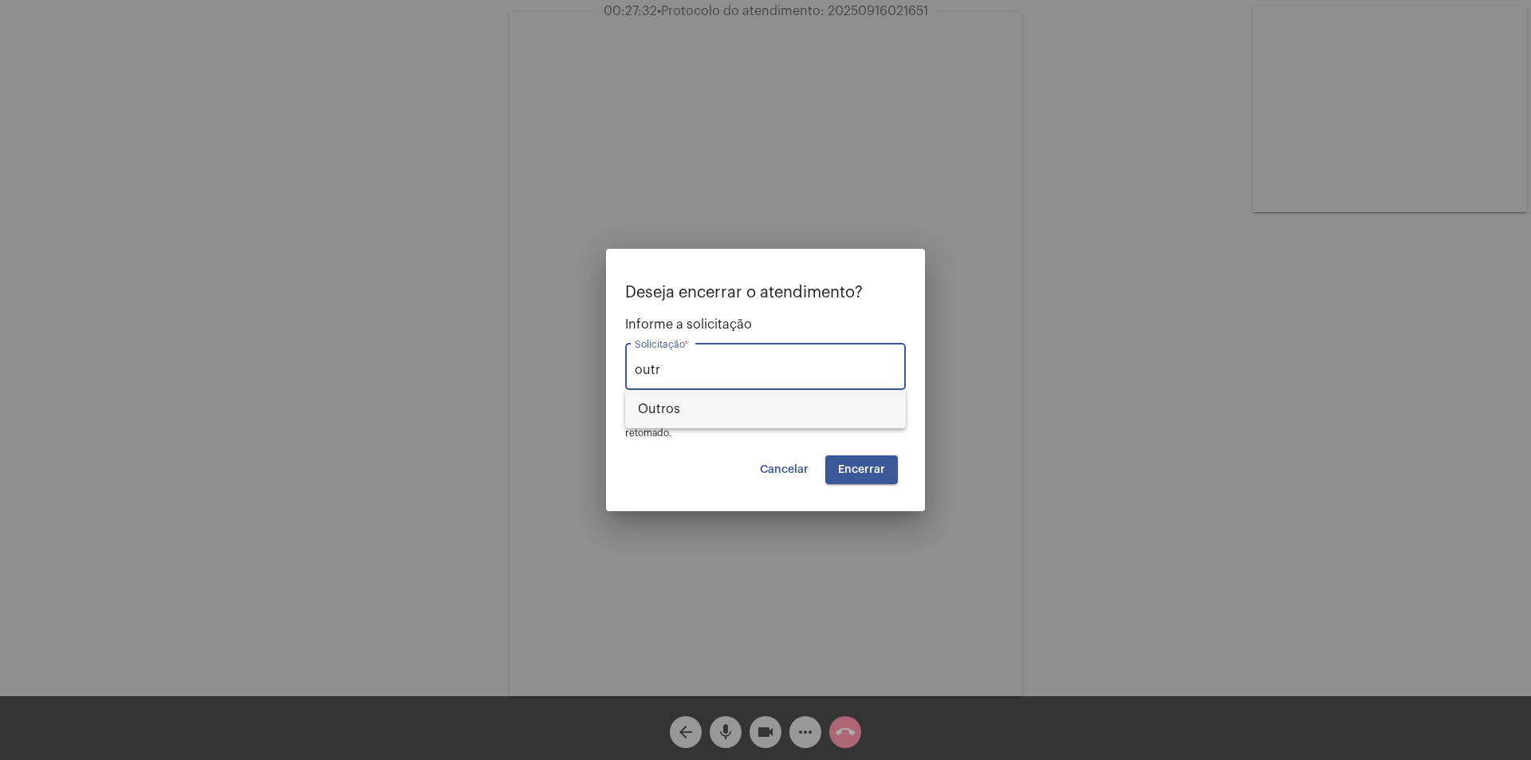
click at [780, 415] on span "Outros" at bounding box center [765, 409] width 255 height 38
type input "Outros"
click at [876, 472] on span "Encerrar" at bounding box center [861, 469] width 47 height 11
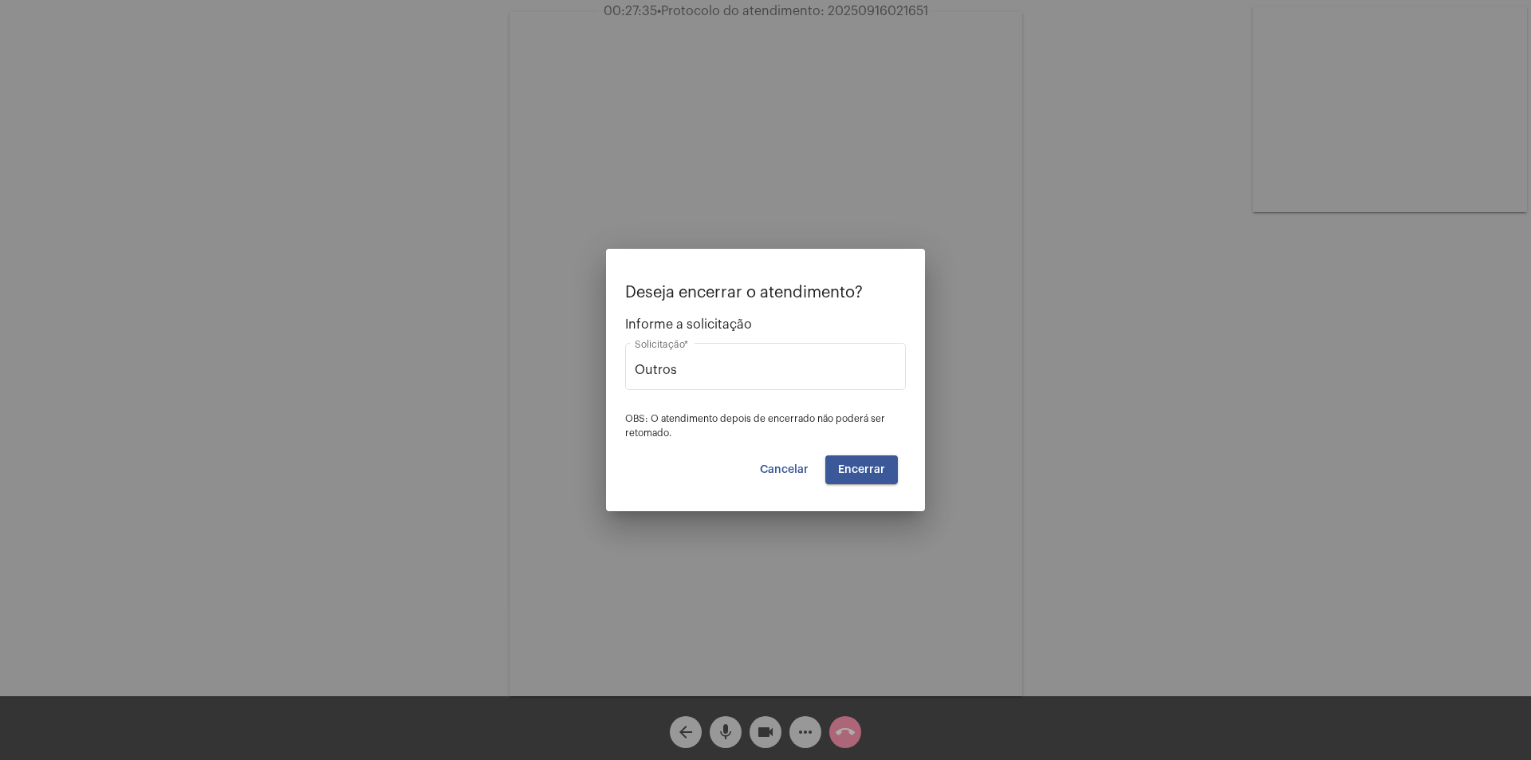
click at [873, 460] on button "Encerrar" at bounding box center [861, 469] width 73 height 29
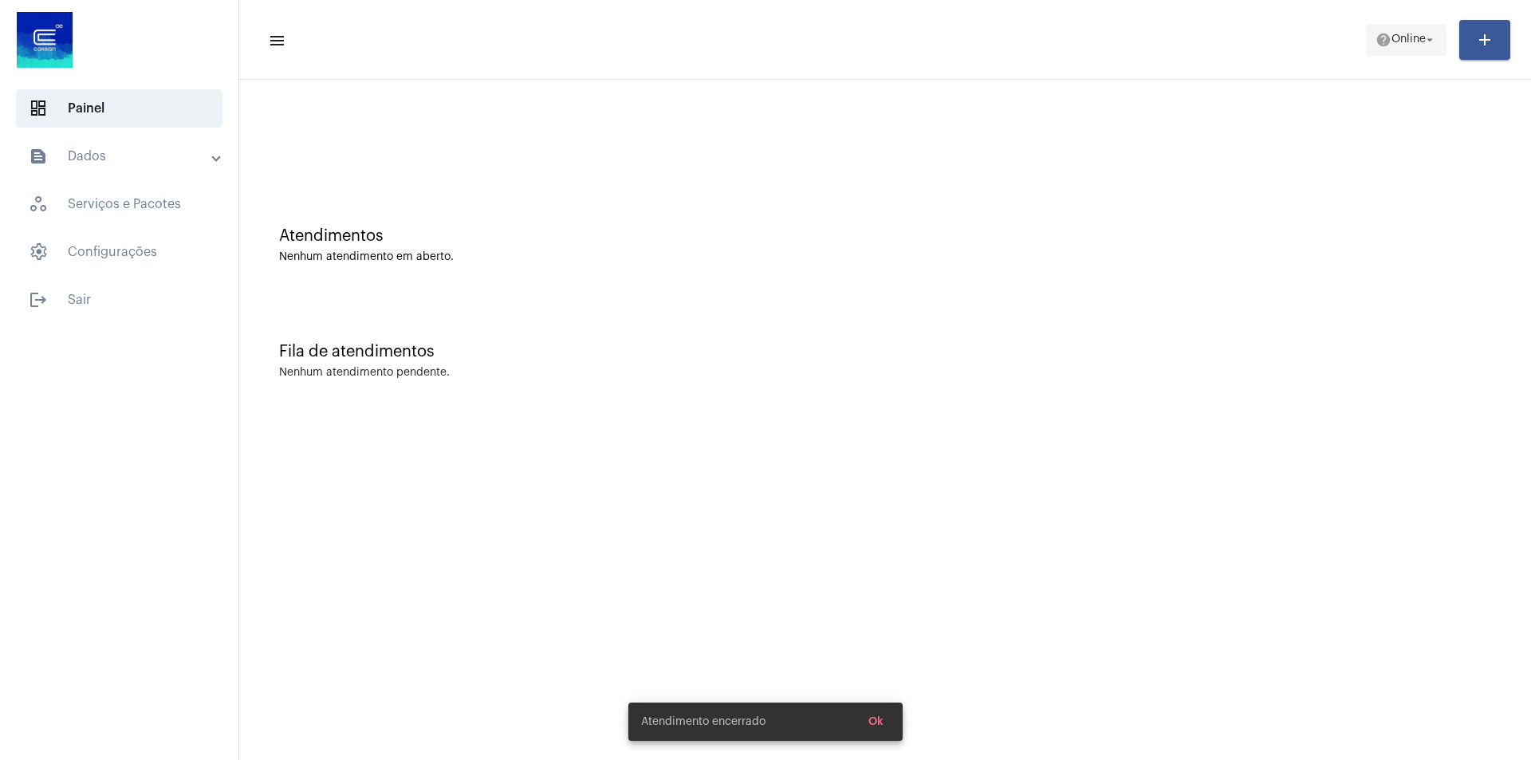
click at [1428, 38] on mat-icon "arrow_drop_down" at bounding box center [1430, 40] width 14 height 14
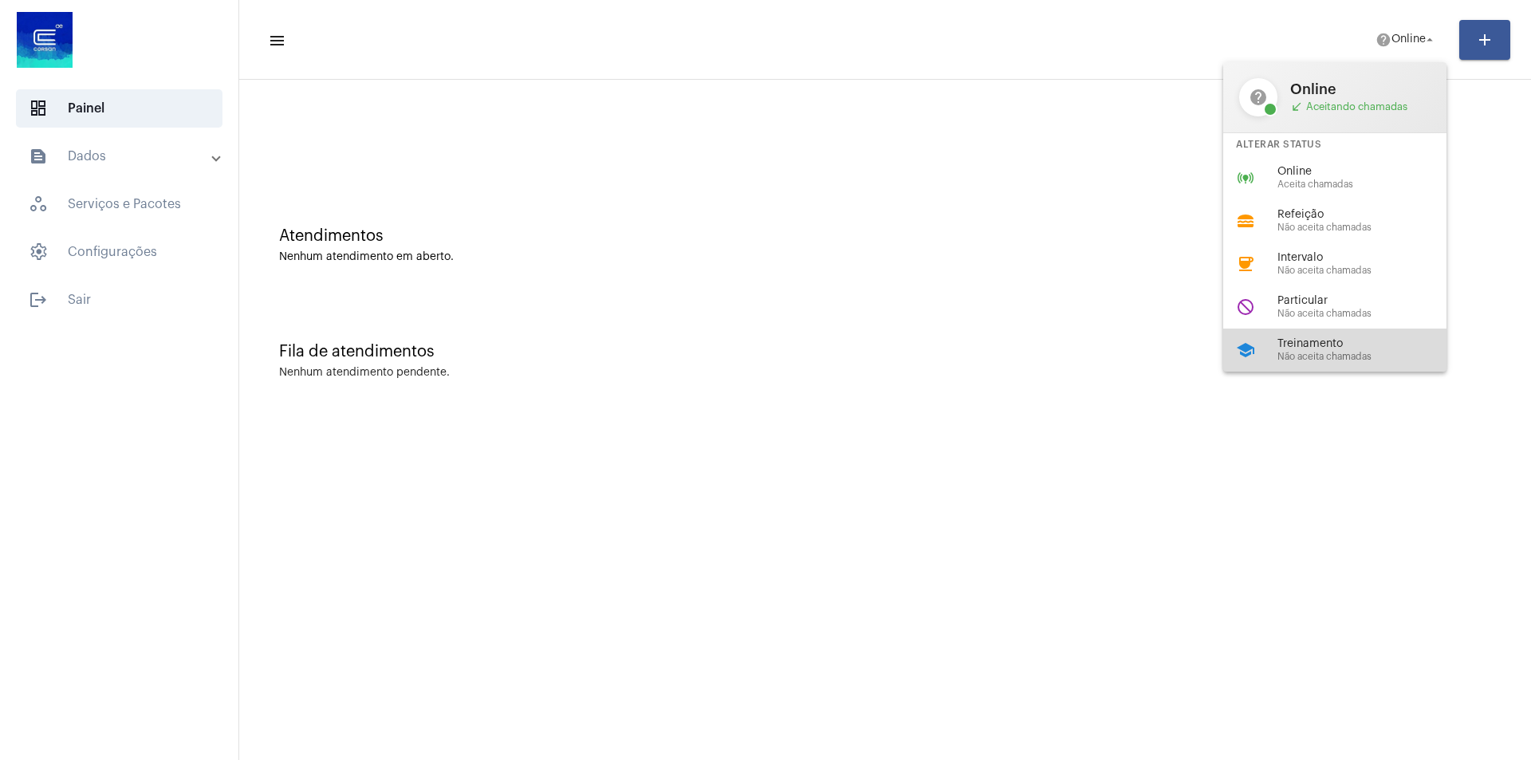
click at [1338, 347] on span "Treinamento" at bounding box center [1369, 344] width 182 height 12
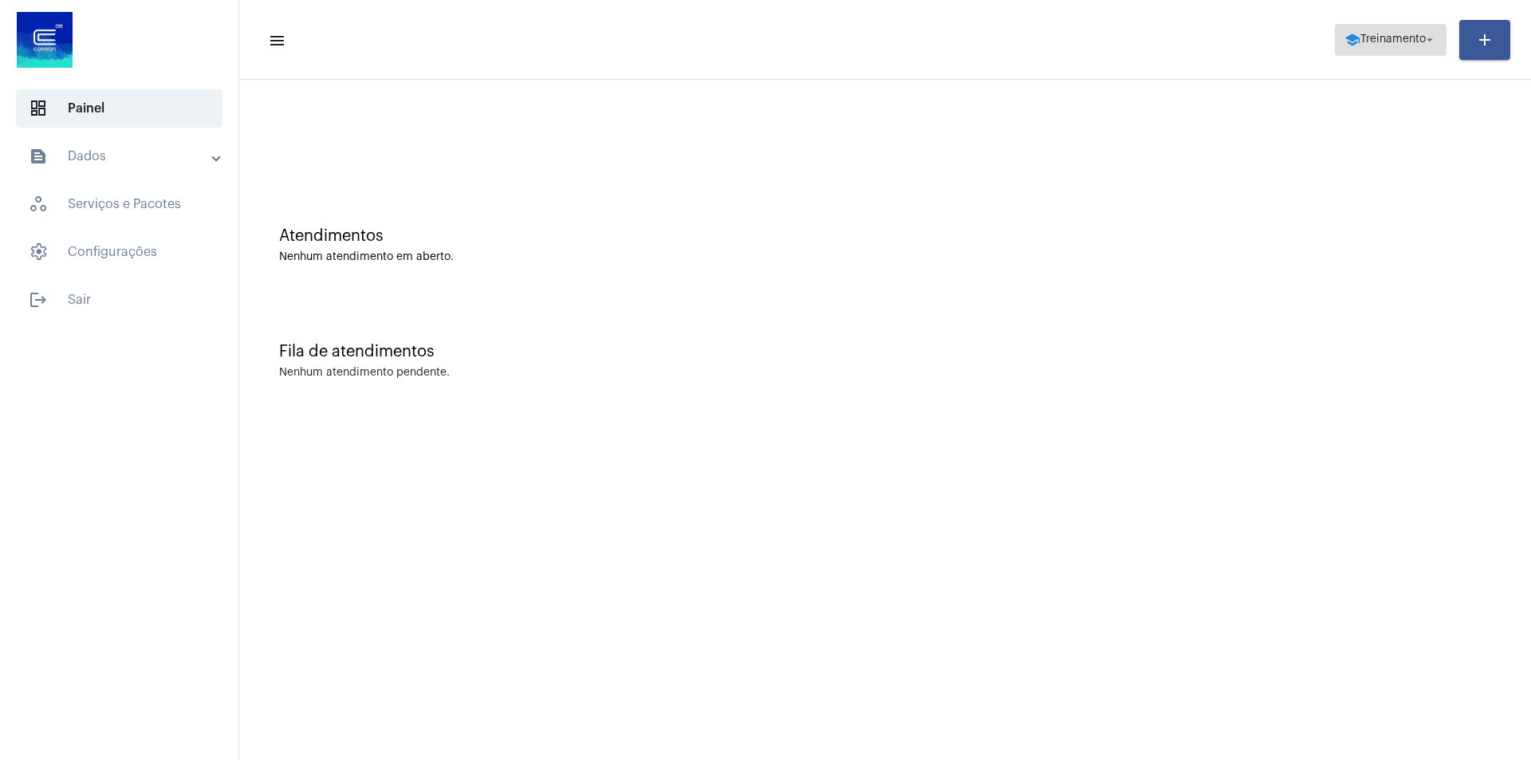
click at [1402, 43] on span "Treinamento" at bounding box center [1392, 39] width 65 height 11
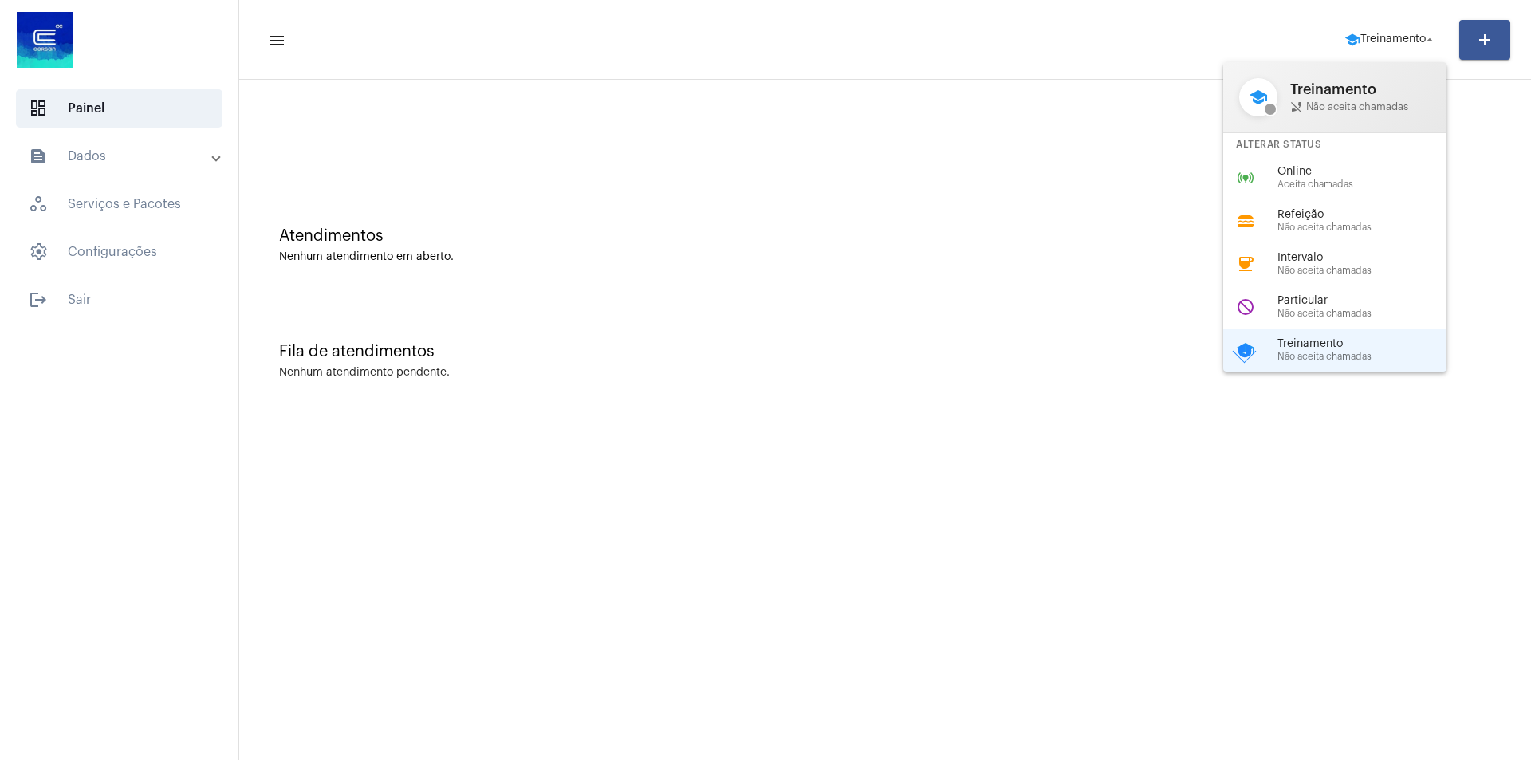
click at [917, 234] on div at bounding box center [765, 380] width 1531 height 760
